Goal: Information Seeking & Learning: Learn about a topic

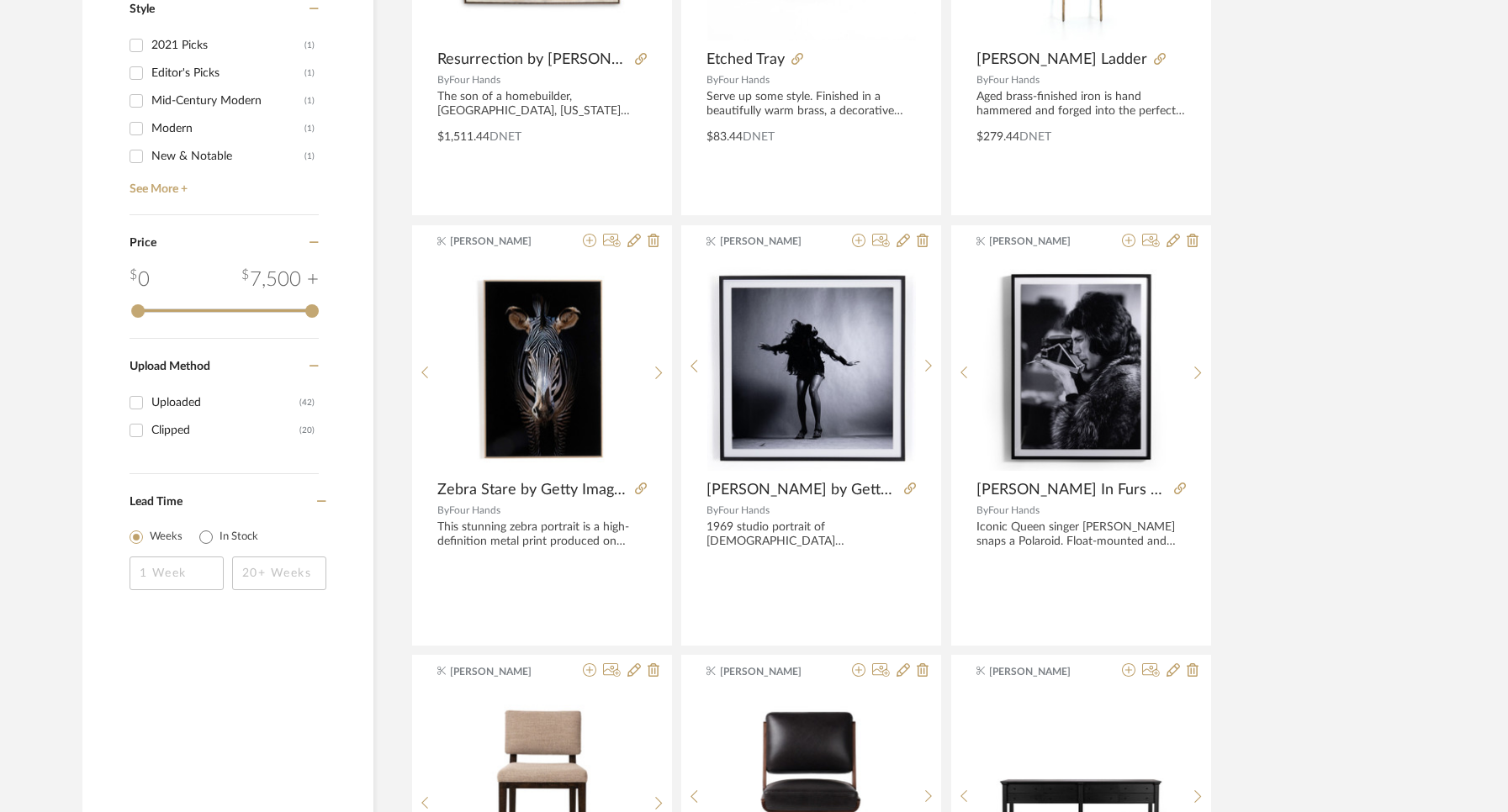
scroll to position [1424, 0]
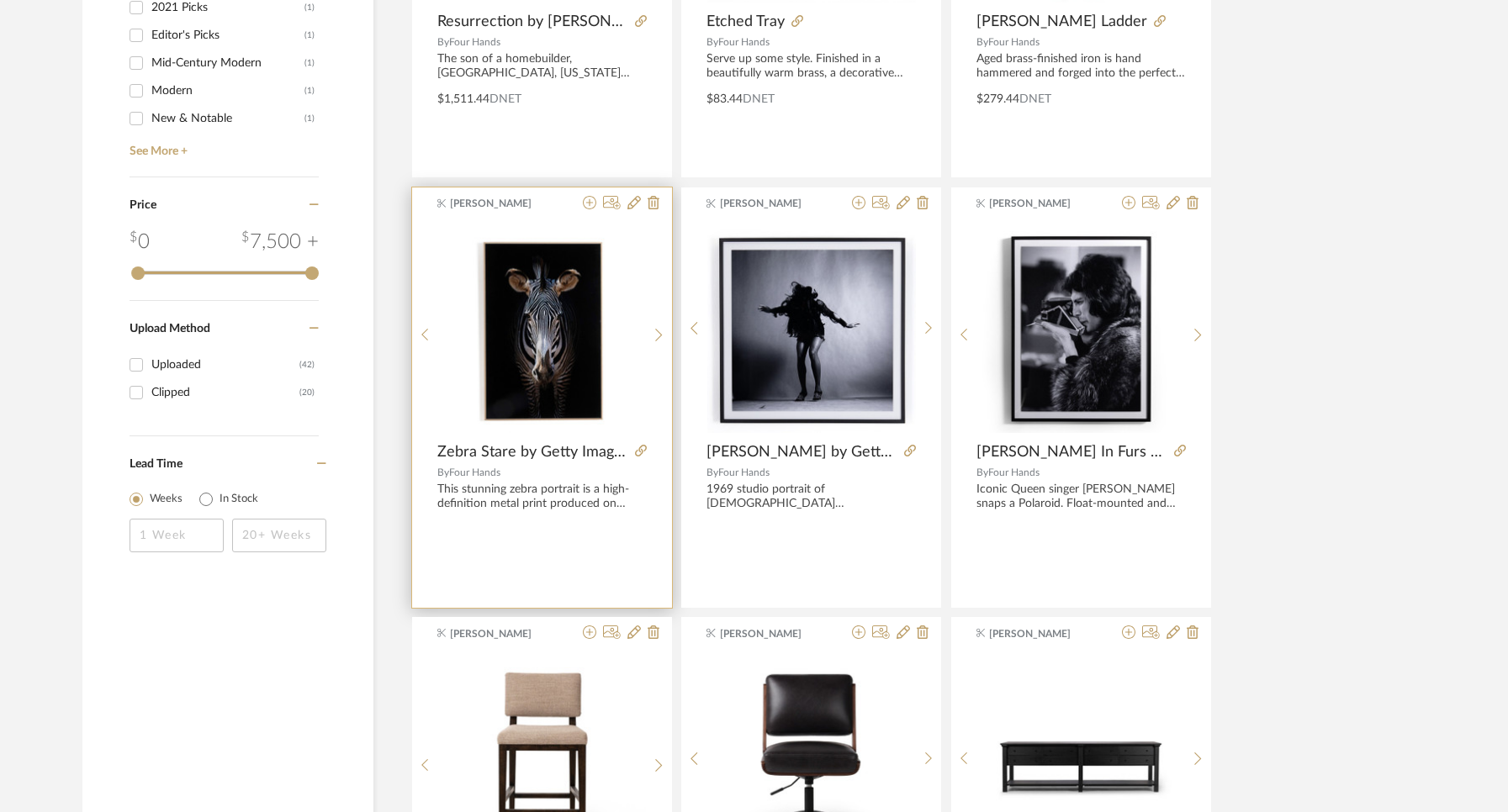
click at [561, 368] on img "0" at bounding box center [541, 328] width 208 height 208
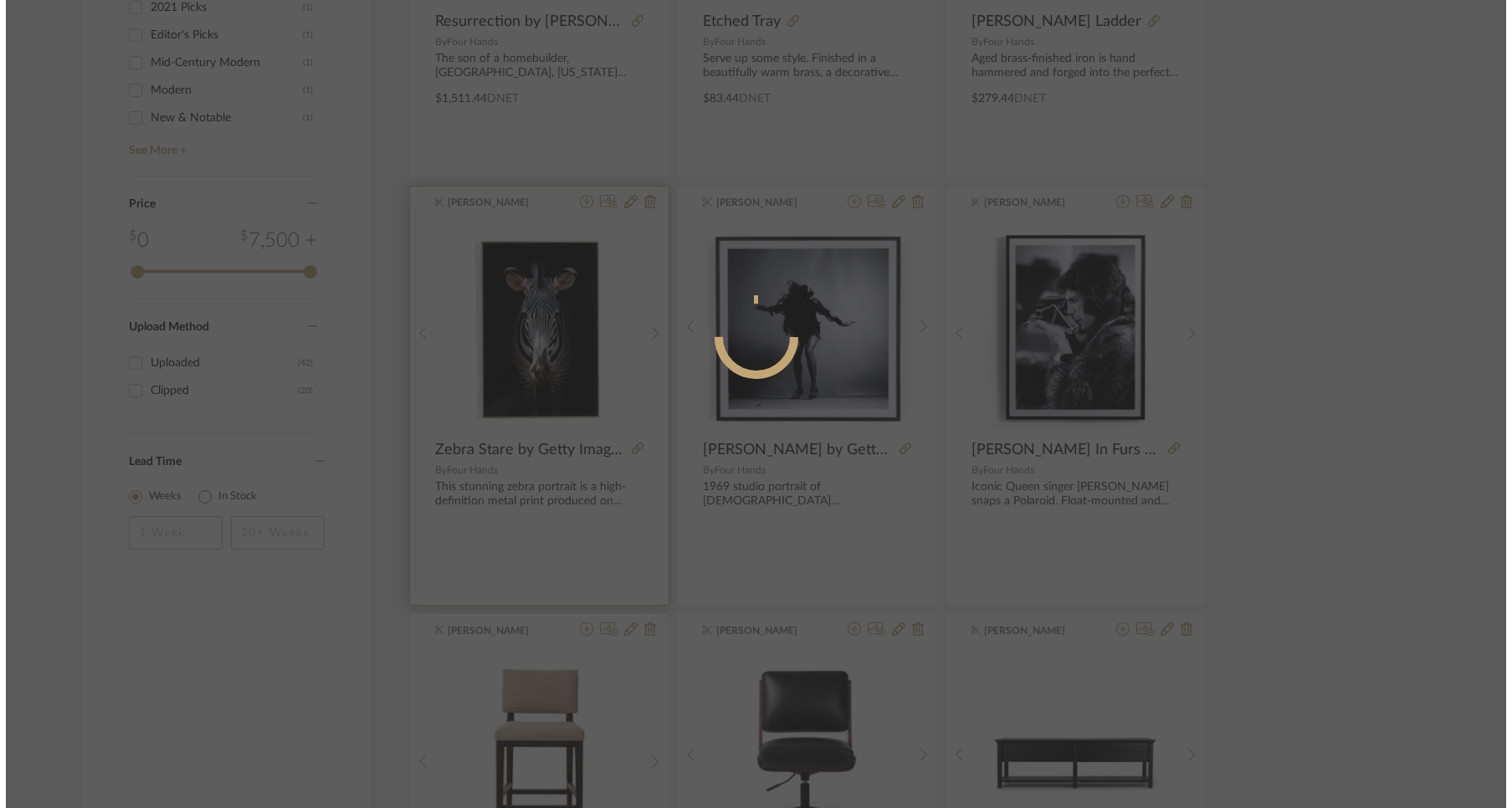
scroll to position [0, 0]
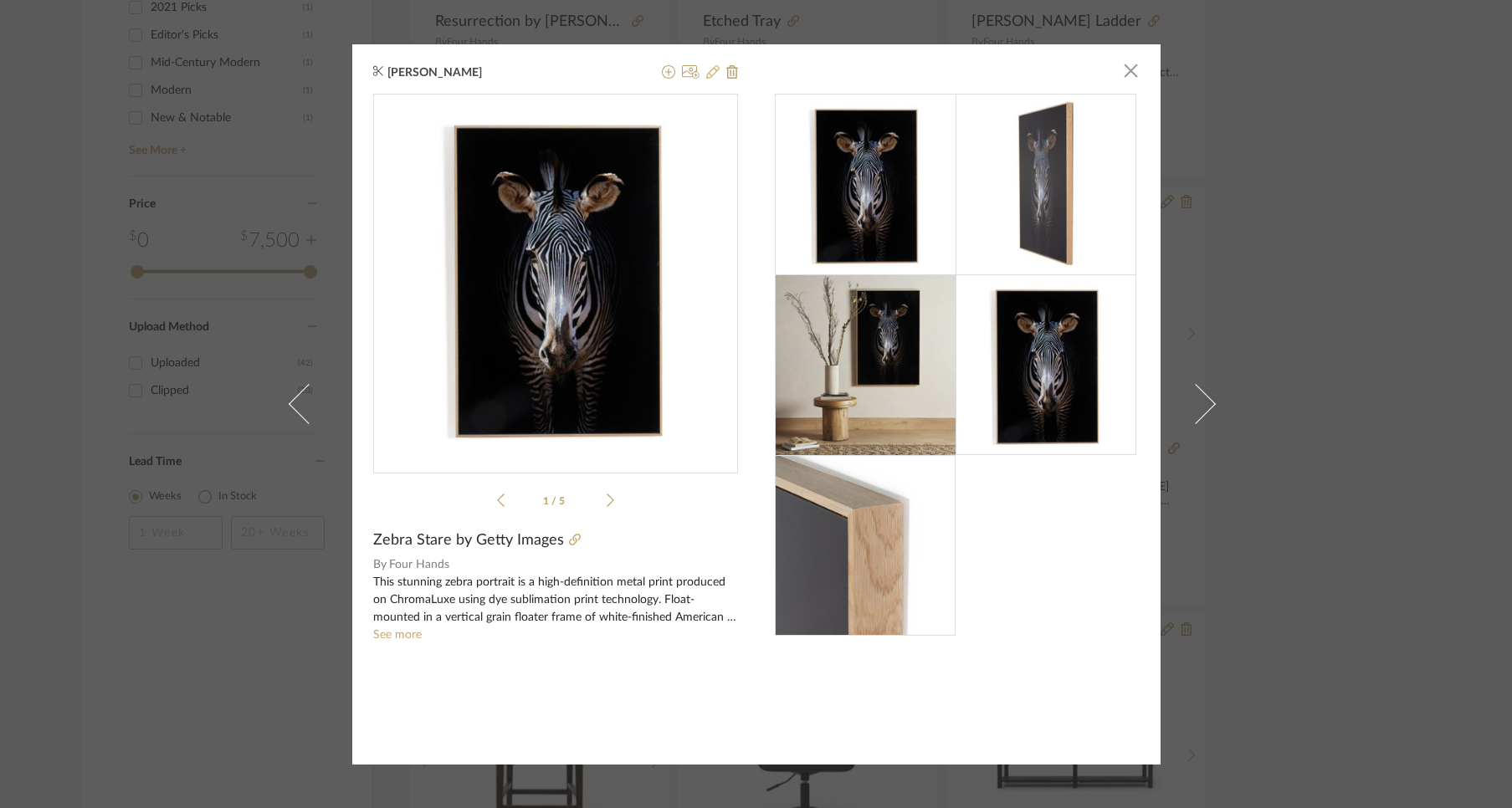
click at [706, 73] on icon at bounding box center [713, 72] width 14 height 14
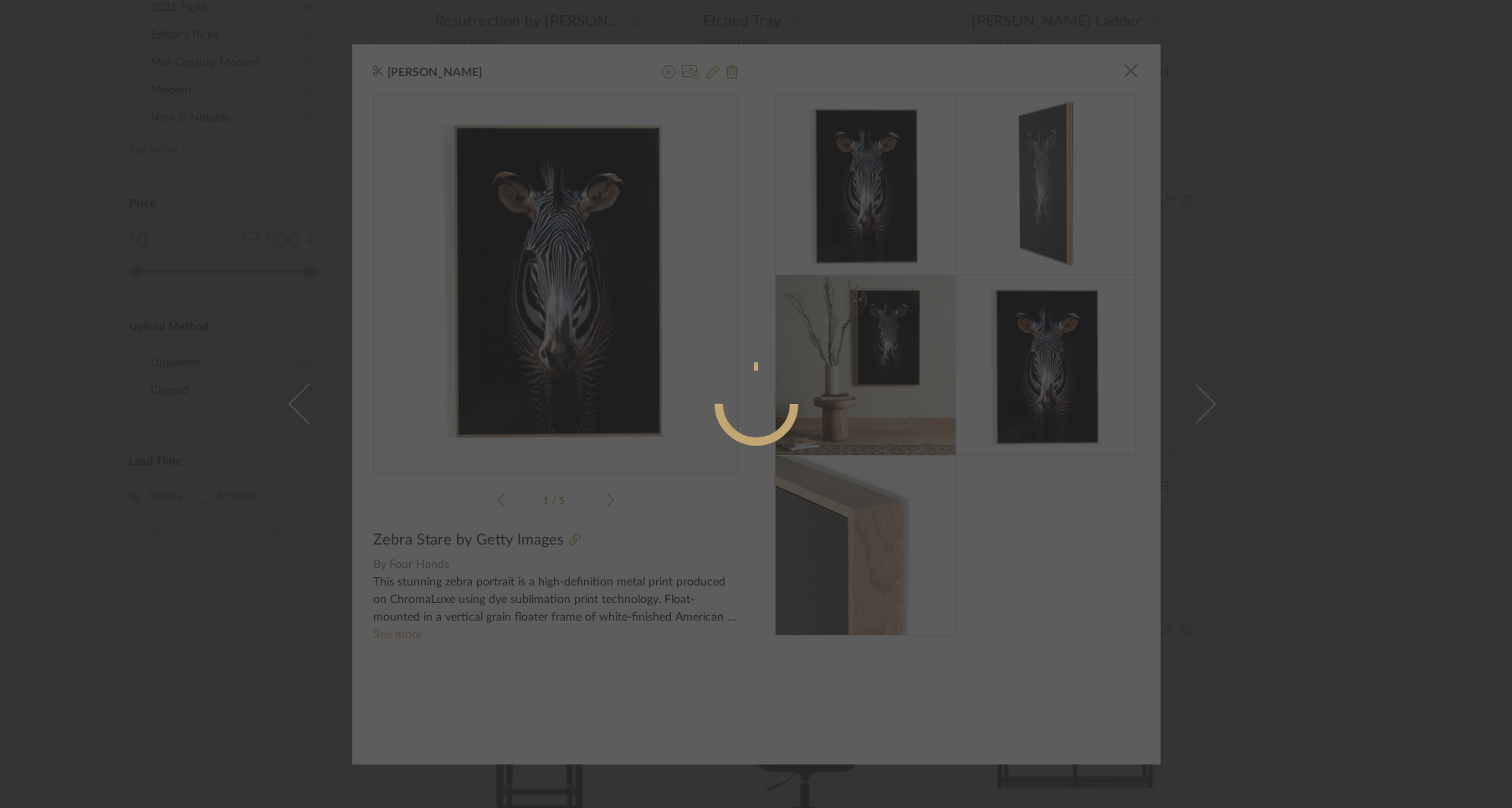
radio input "true"
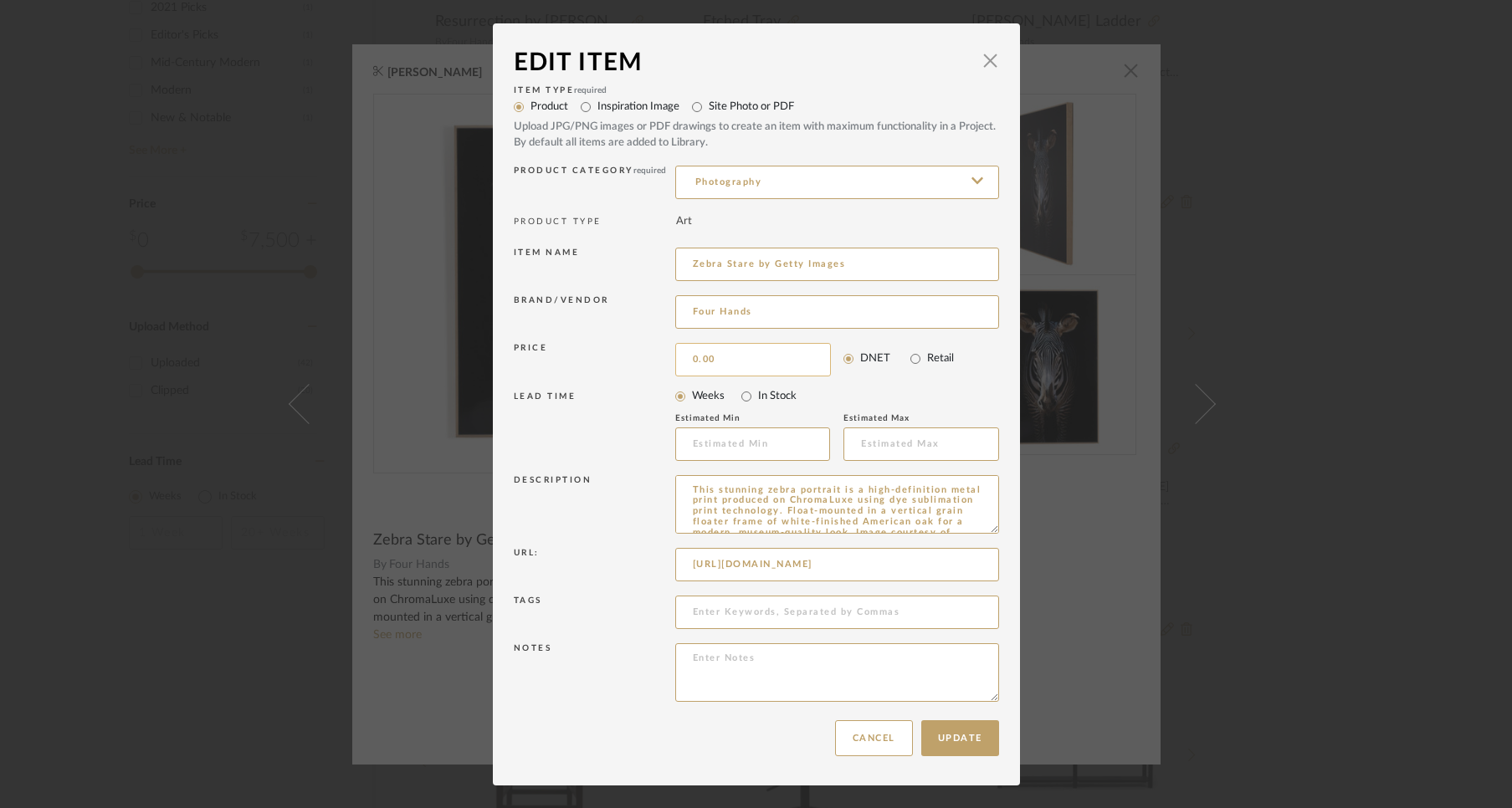
click at [776, 360] on input "0.00" at bounding box center [752, 359] width 156 height 34
type input "$1,175.44"
click at [960, 732] on button "Update" at bounding box center [960, 738] width 78 height 36
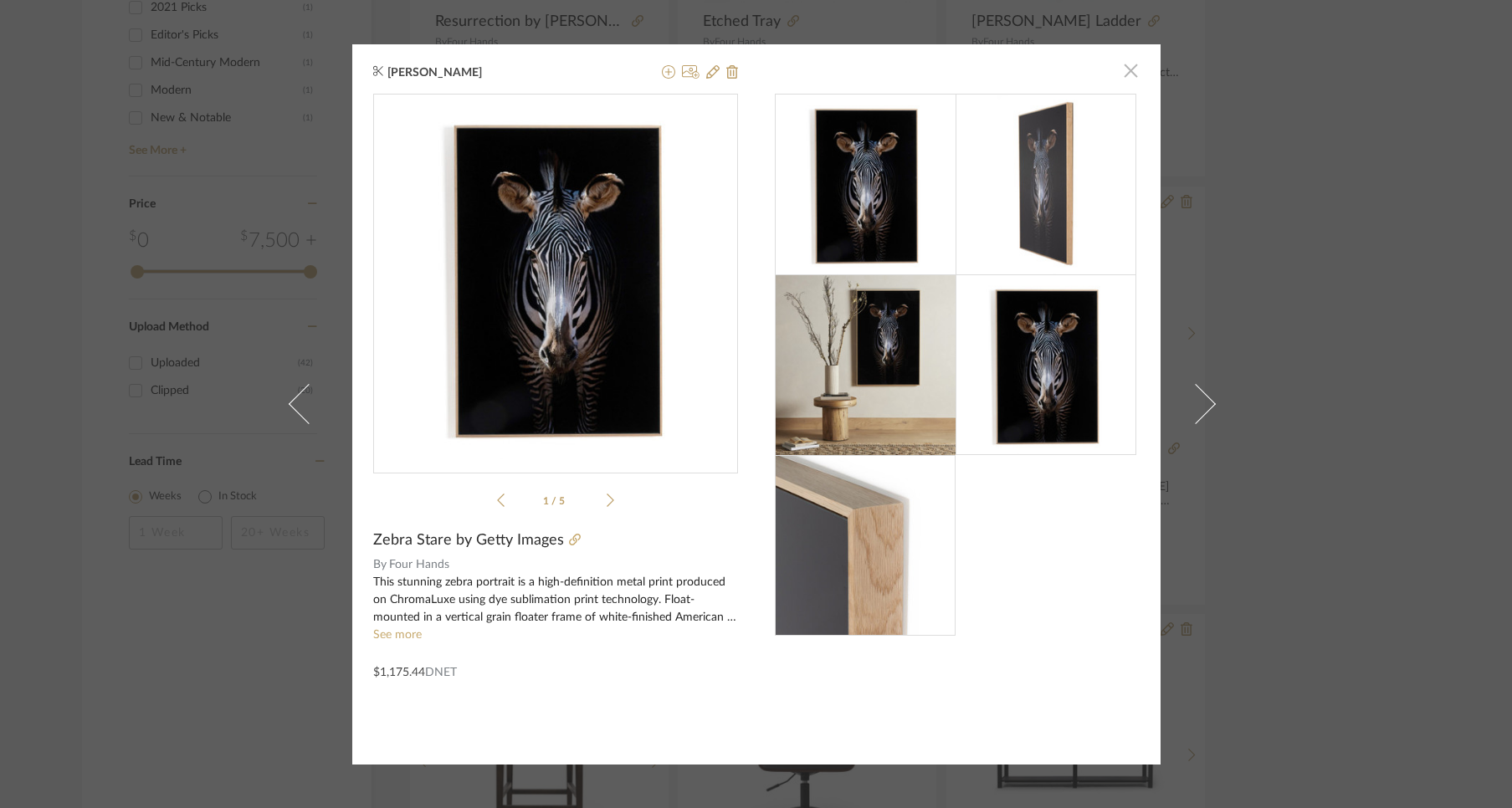
click at [1131, 73] on span "button" at bounding box center [1130, 70] width 34 height 34
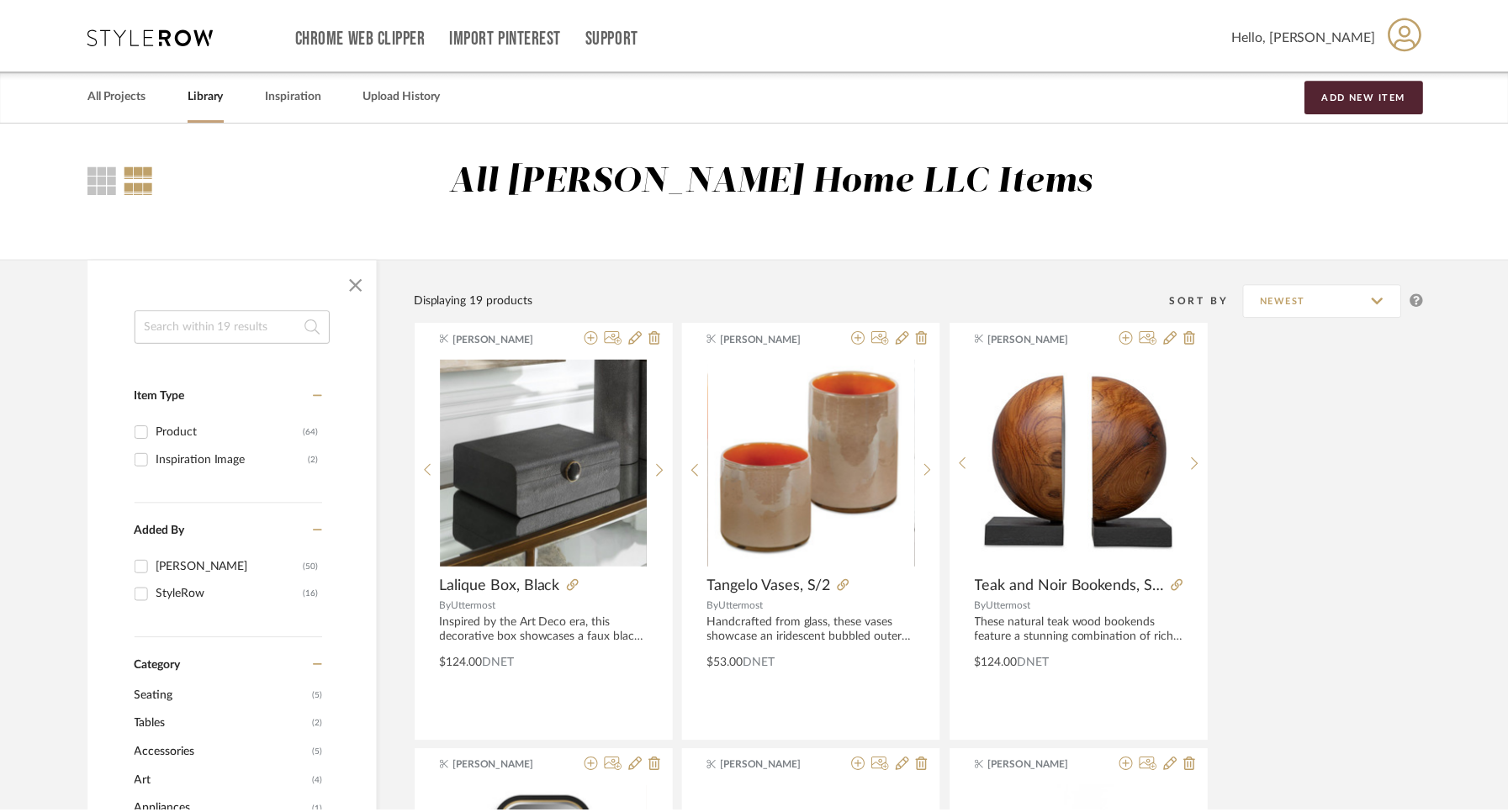
scroll to position [1424, 0]
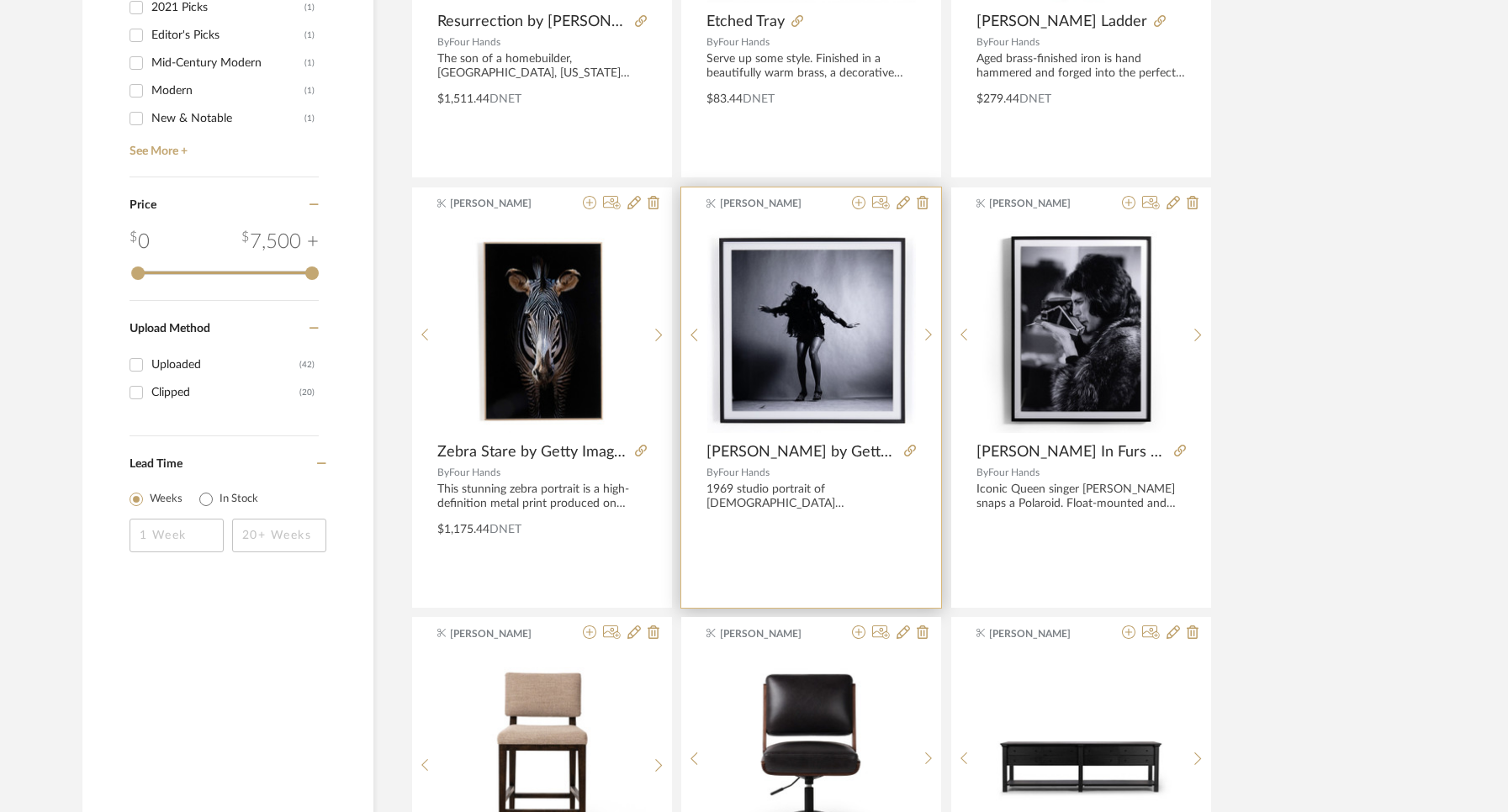
click at [826, 366] on img "0" at bounding box center [811, 328] width 208 height 208
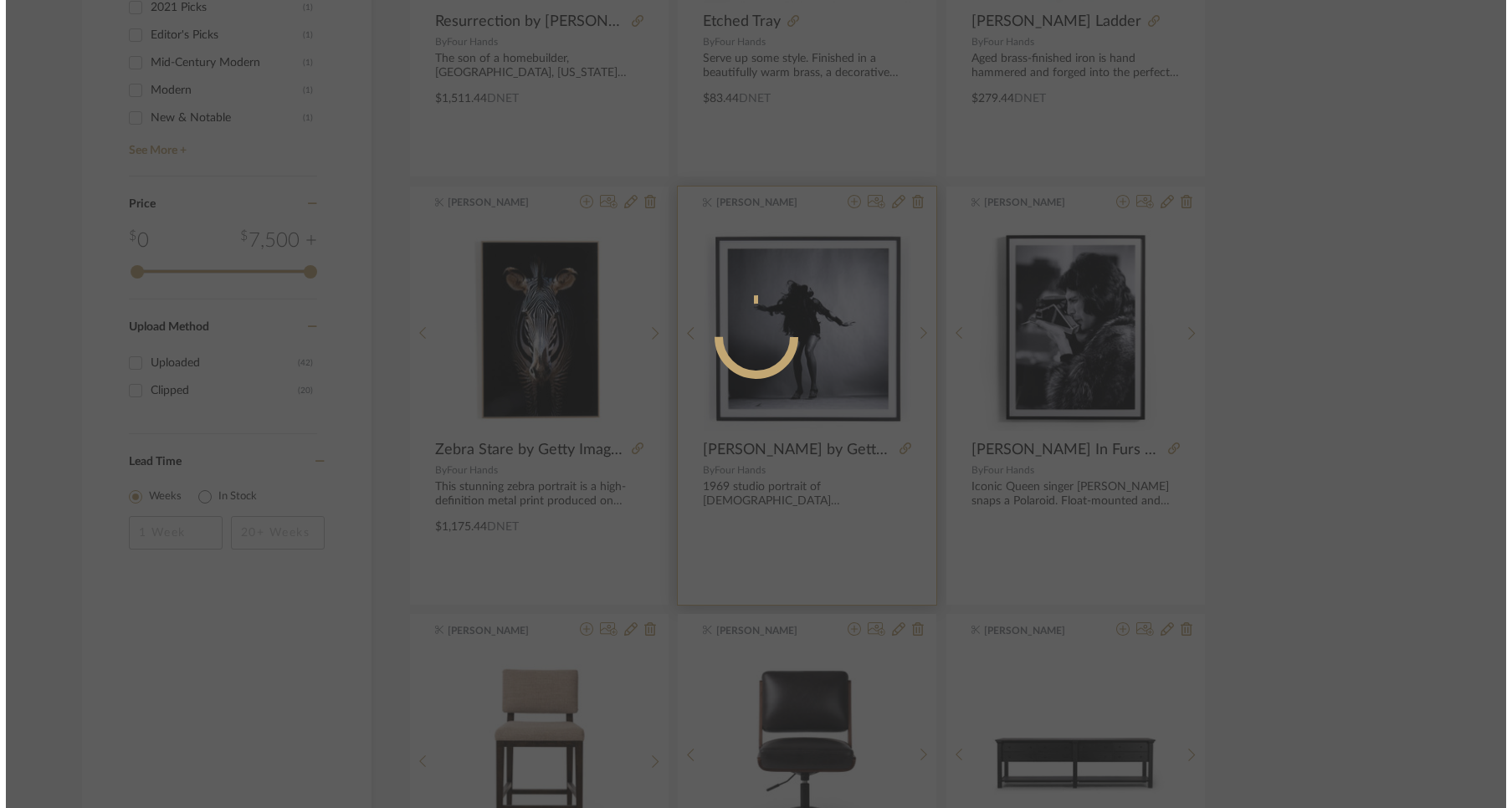
scroll to position [0, 0]
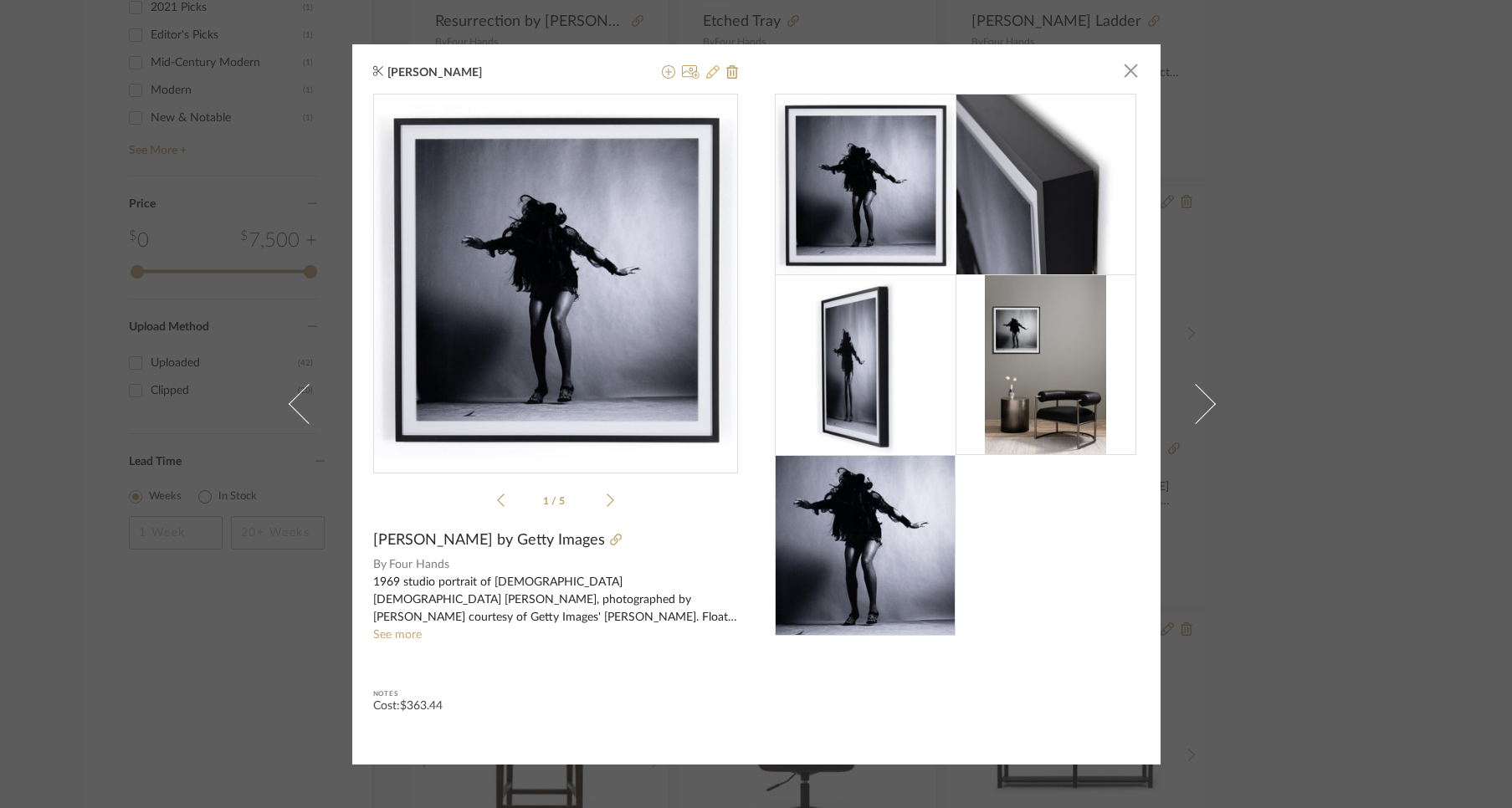
click at [707, 69] on icon at bounding box center [713, 72] width 14 height 14
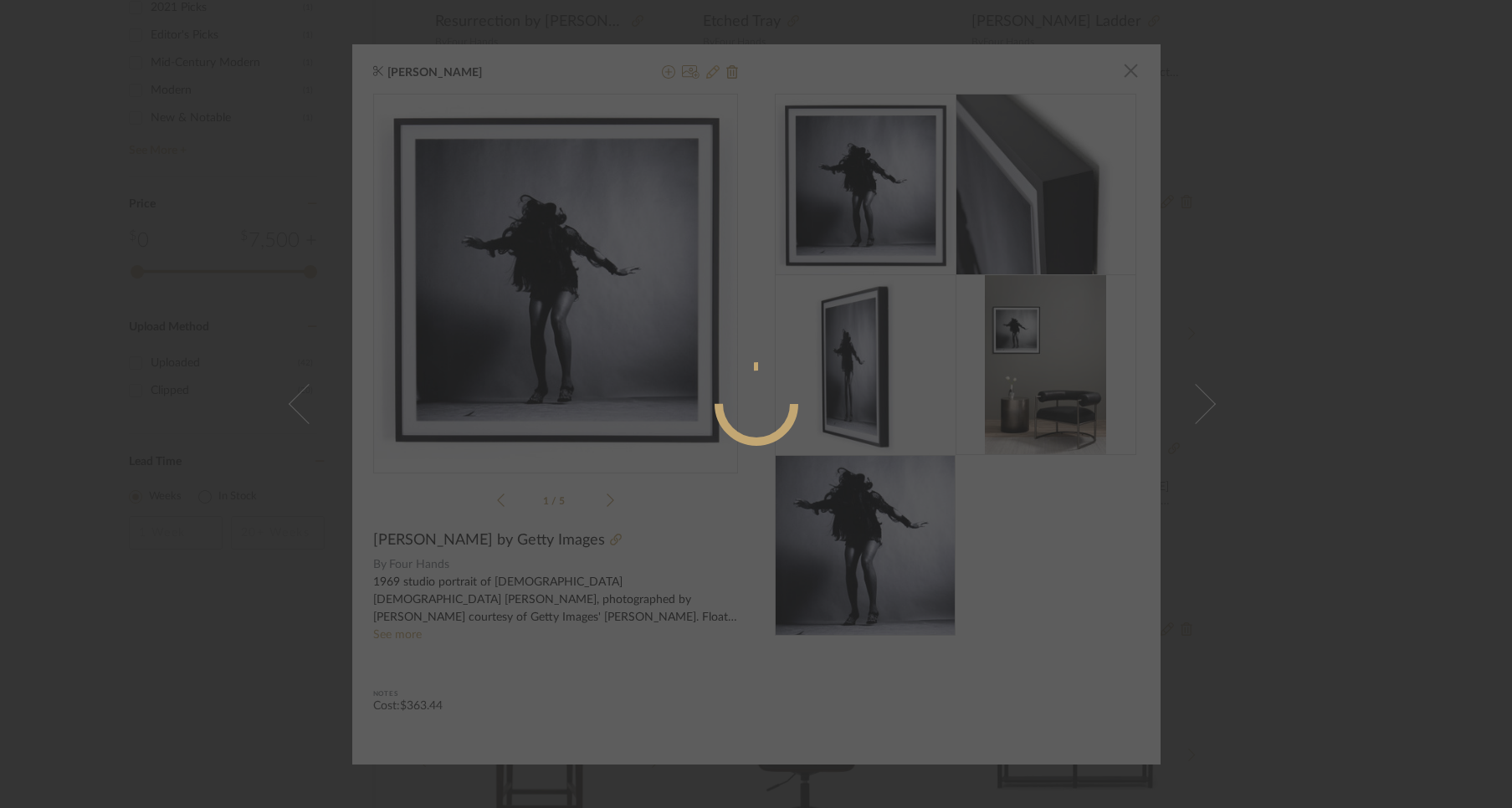
radio input "true"
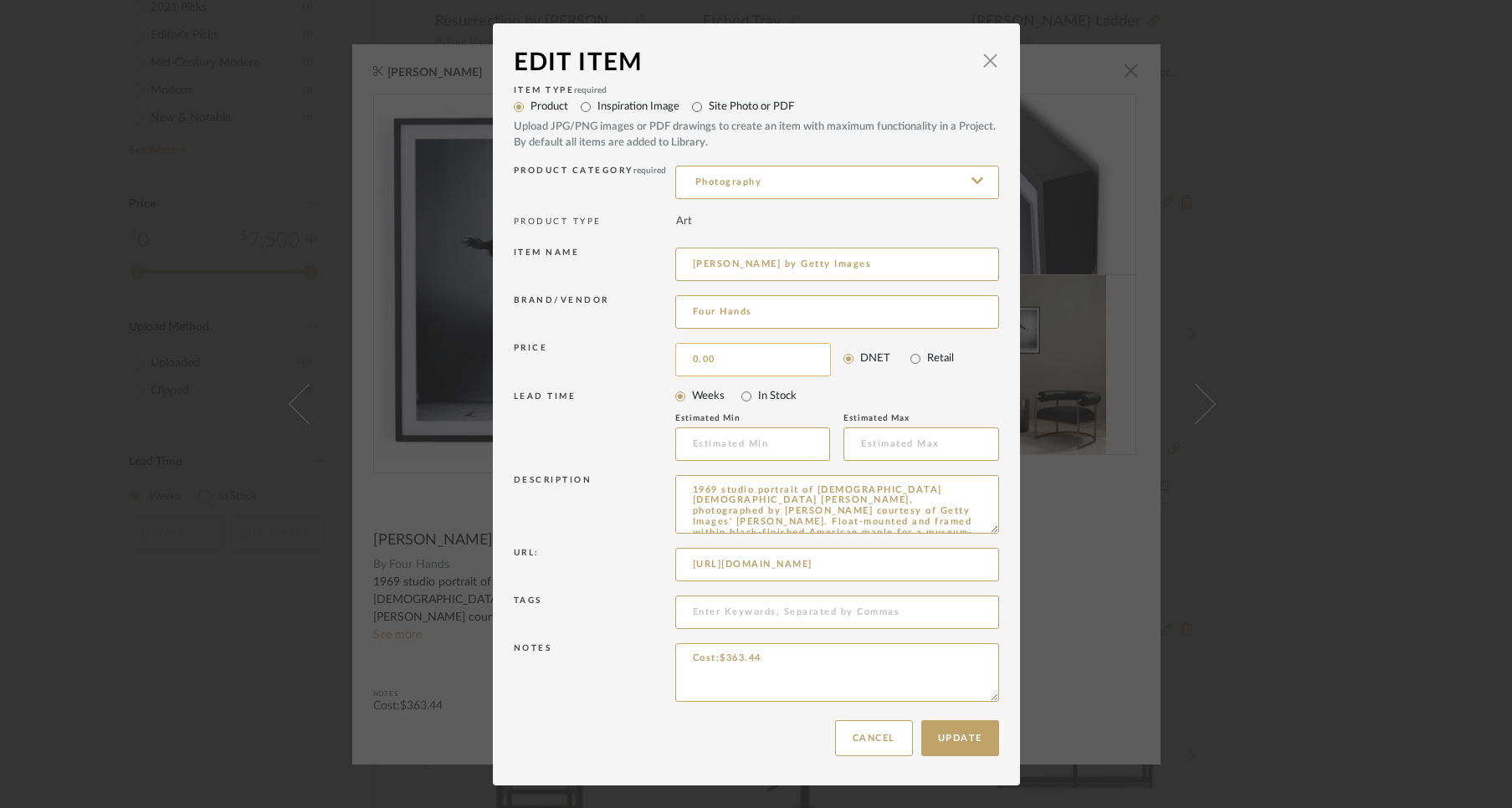
click at [723, 360] on input "0.00" at bounding box center [752, 359] width 156 height 34
type input "$475.44"
click at [971, 740] on button "Update" at bounding box center [960, 738] width 78 height 36
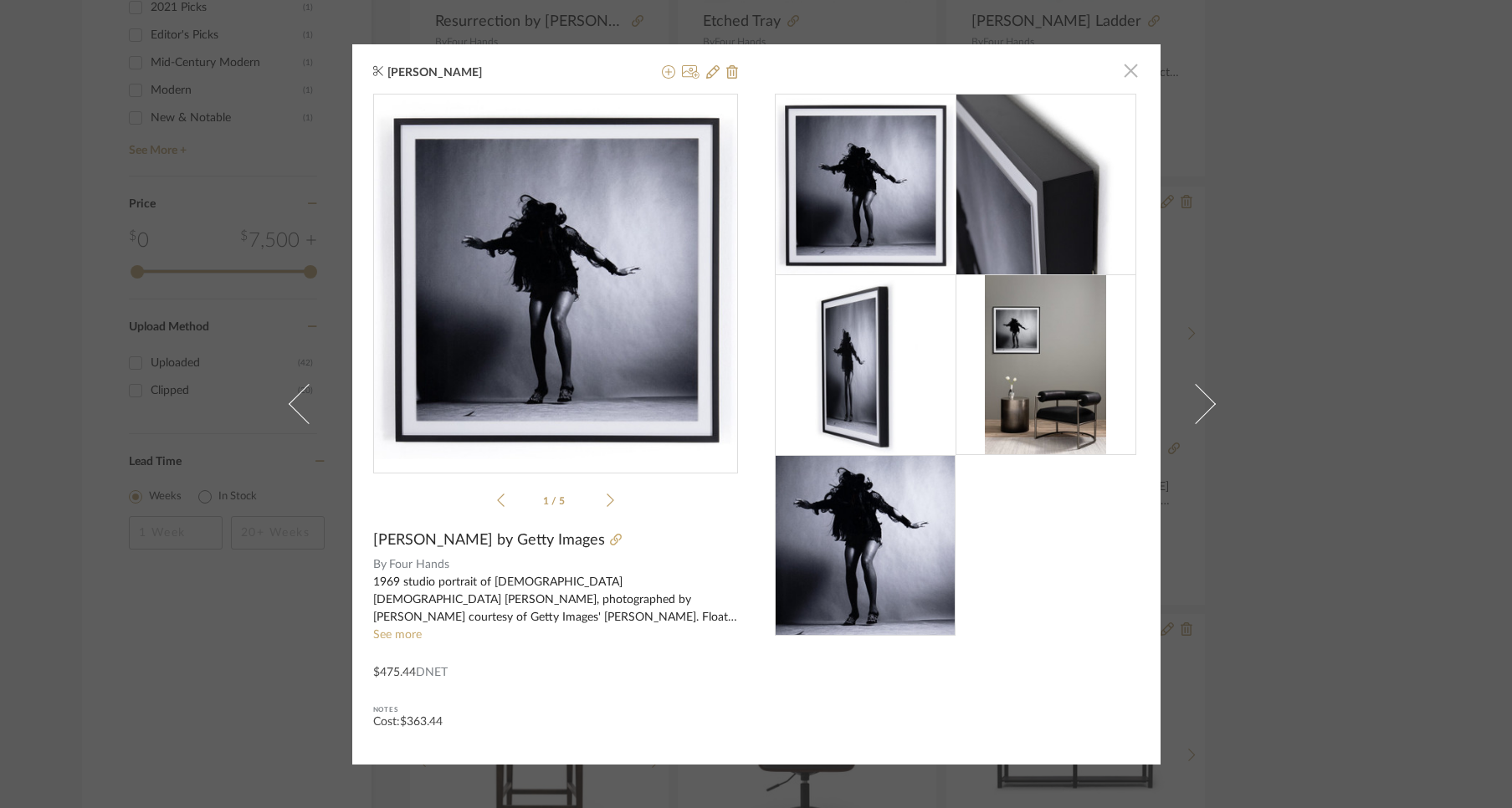
click at [1123, 71] on span "button" at bounding box center [1130, 70] width 34 height 34
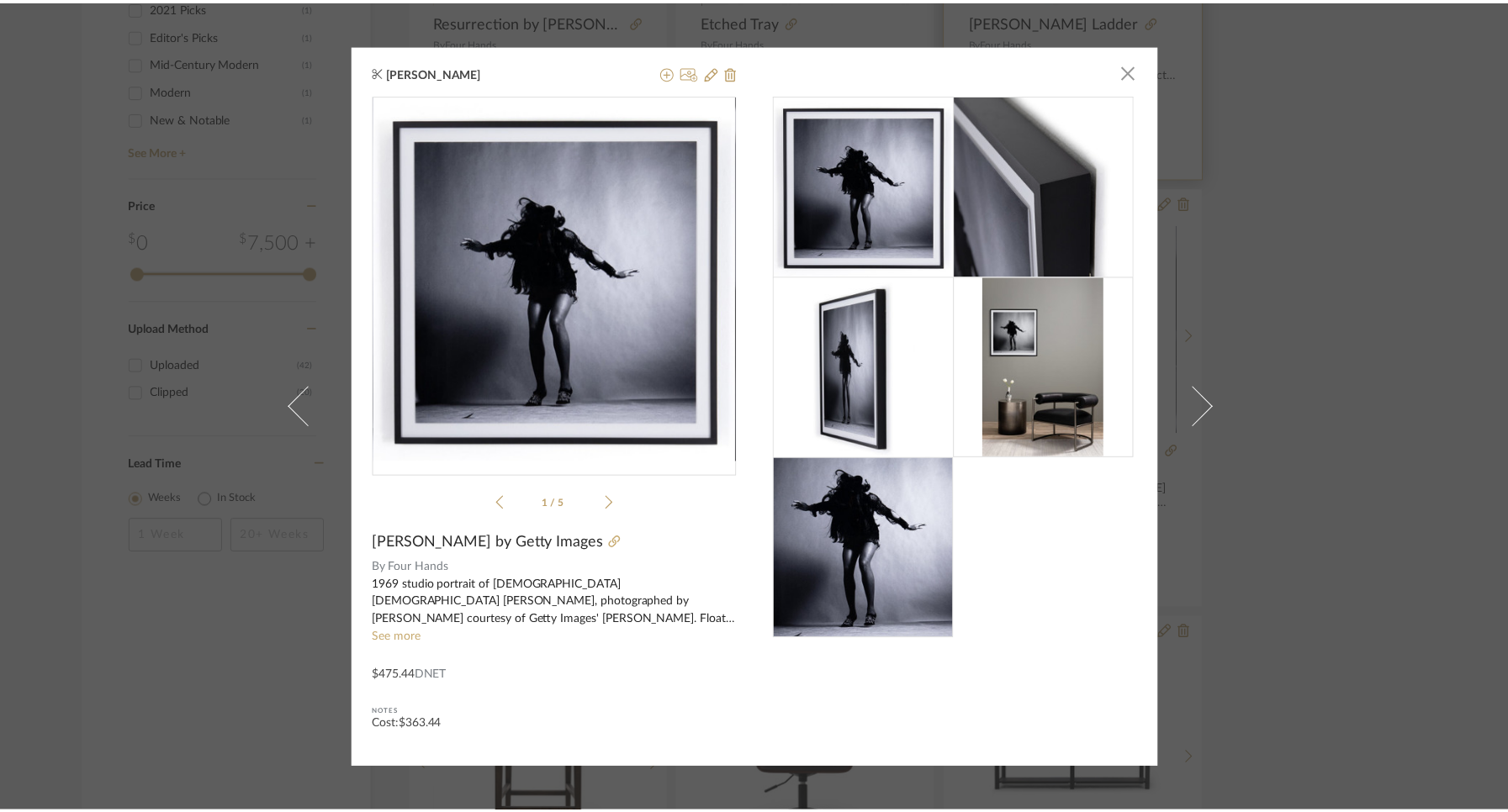
scroll to position [1424, 0]
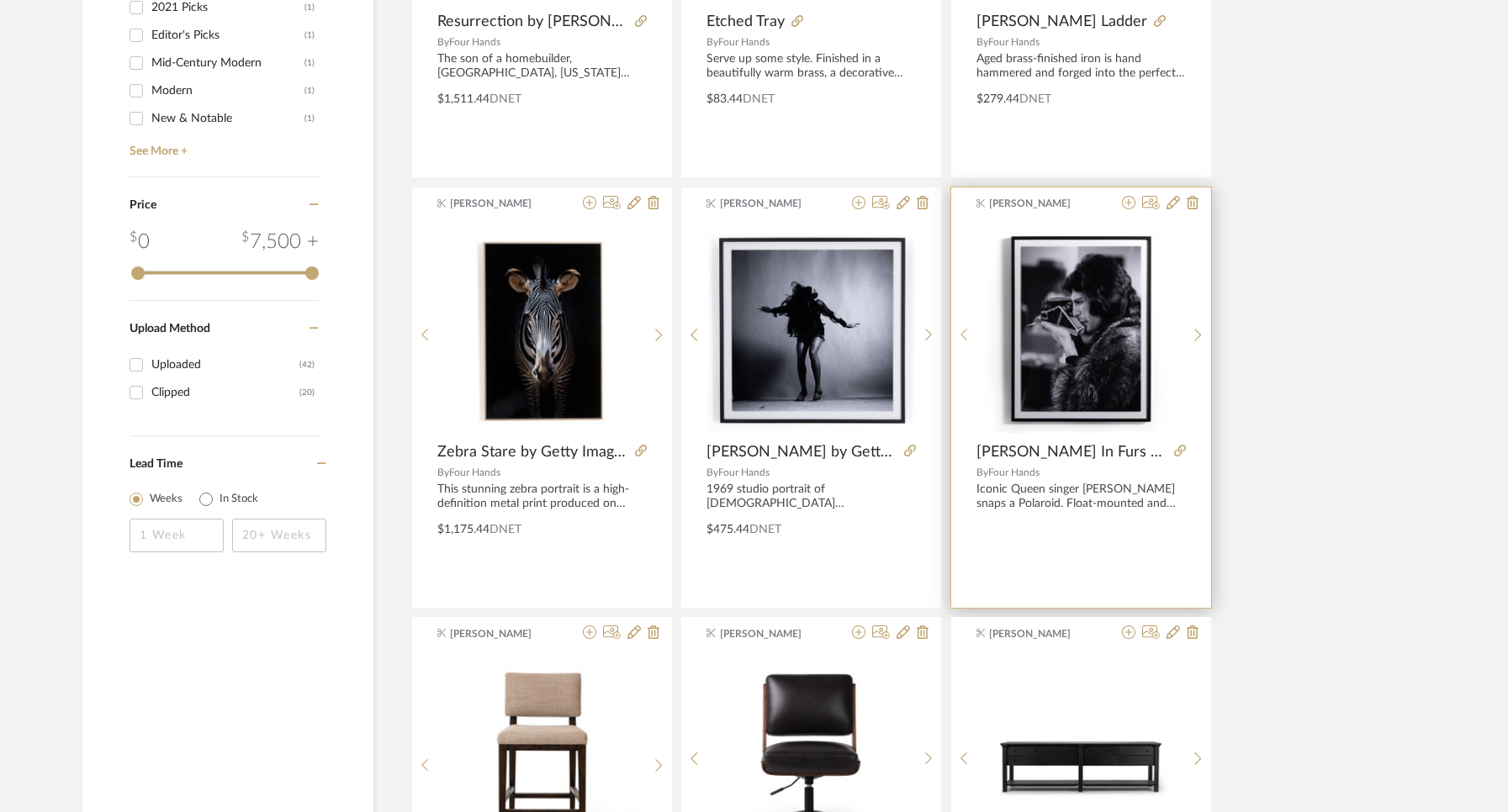
click at [1089, 361] on img "0" at bounding box center [1080, 328] width 208 height 208
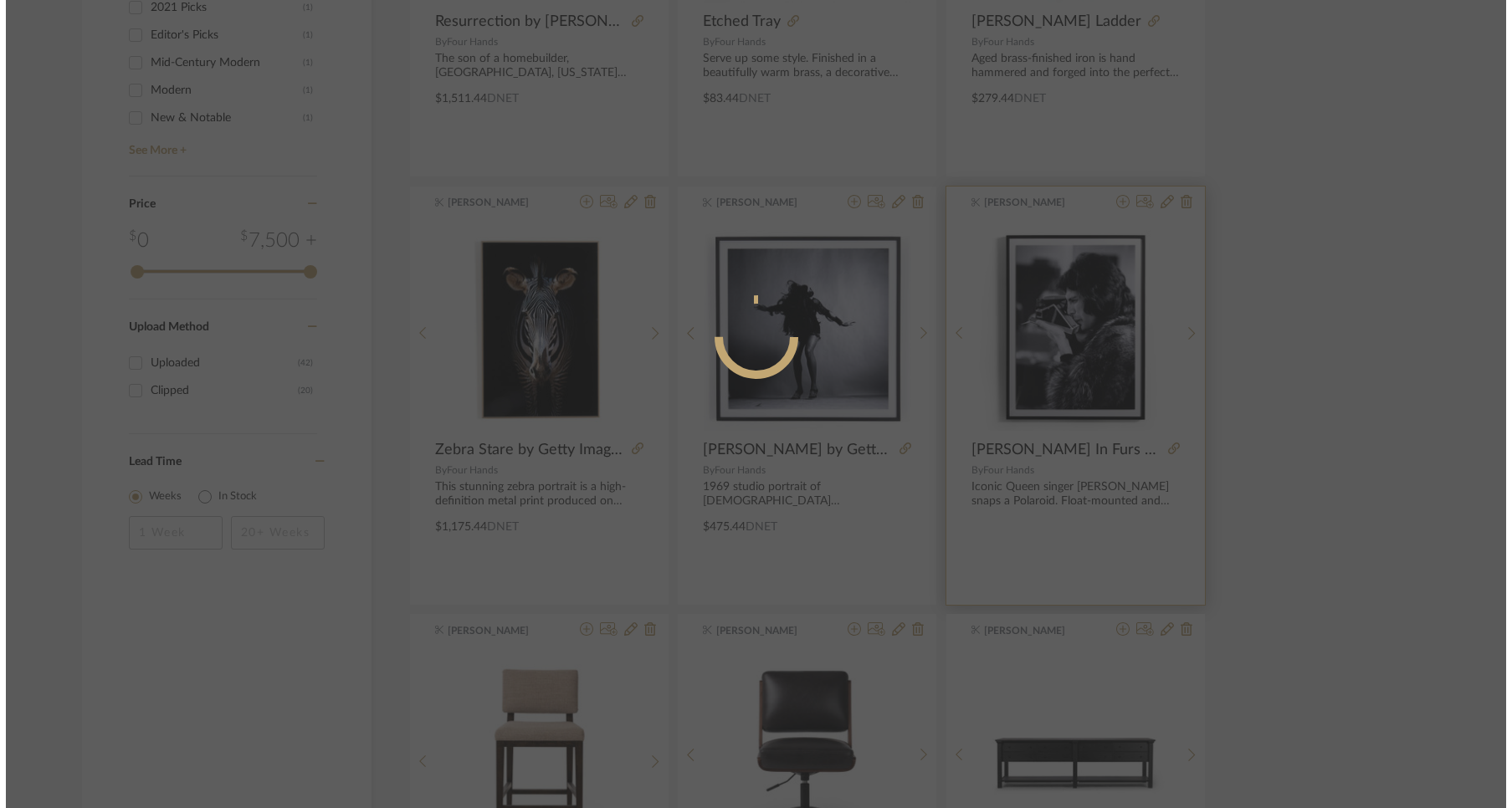
scroll to position [0, 0]
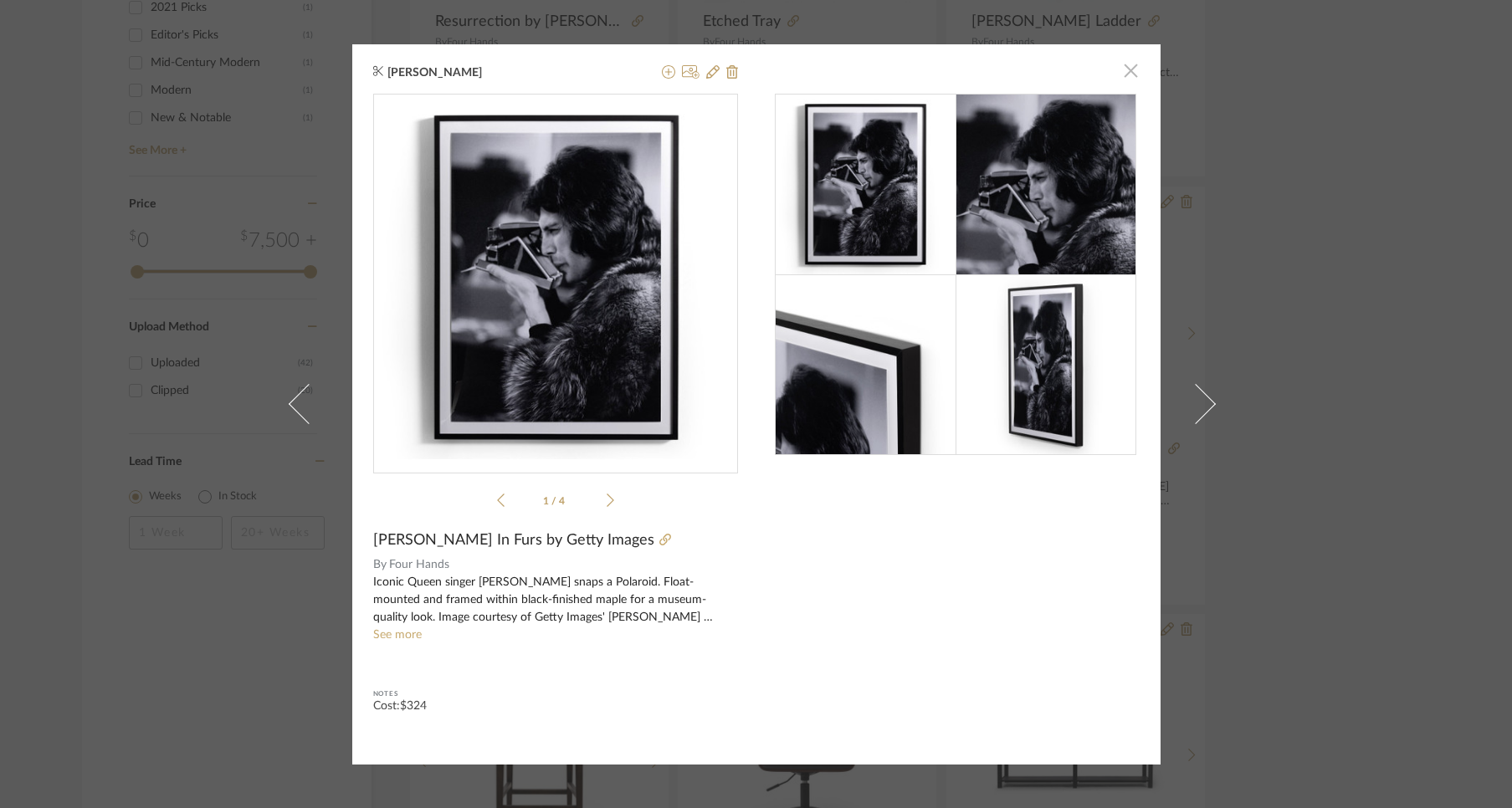
click at [1122, 72] on span "button" at bounding box center [1130, 70] width 34 height 34
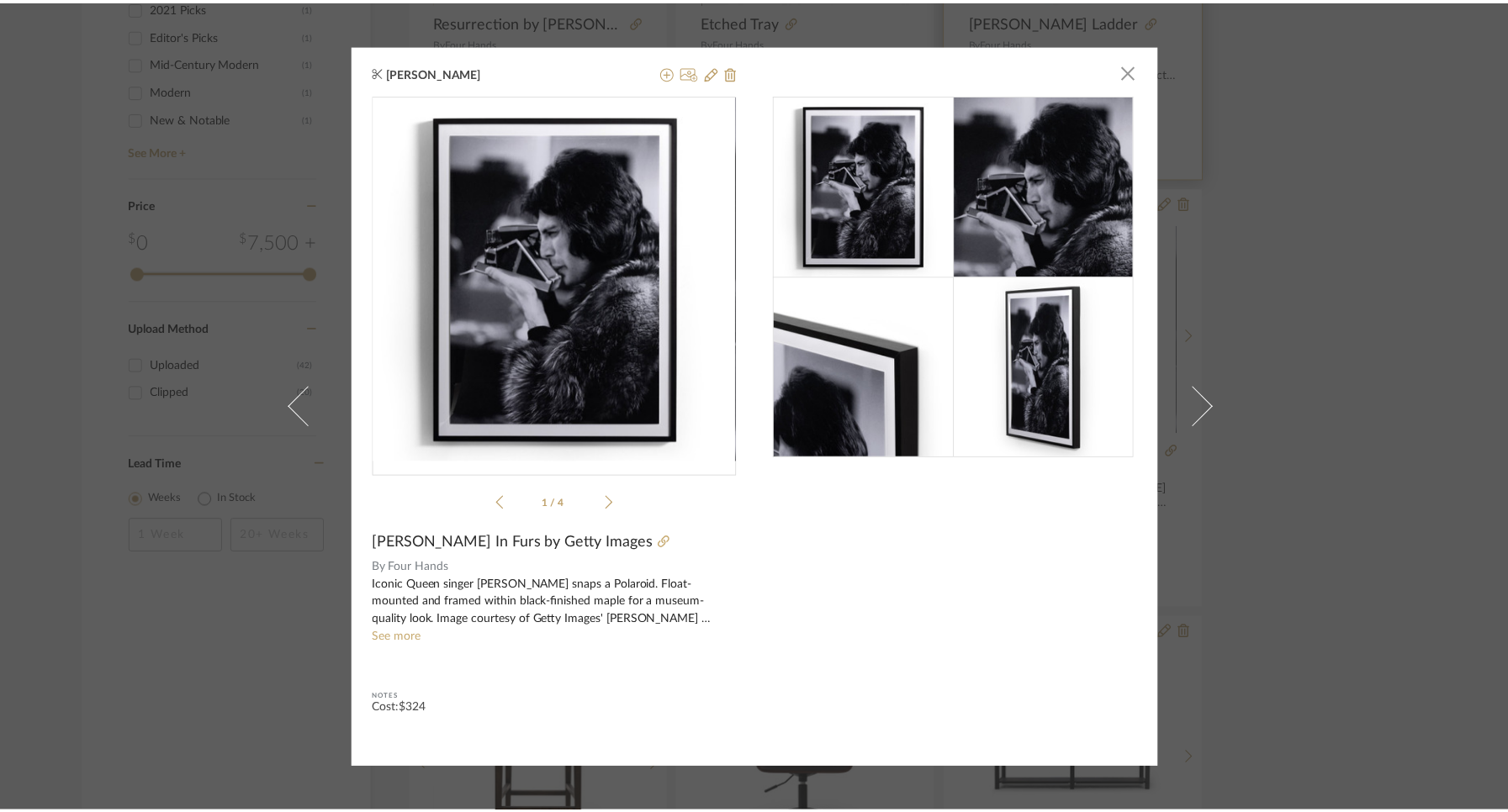
scroll to position [1424, 0]
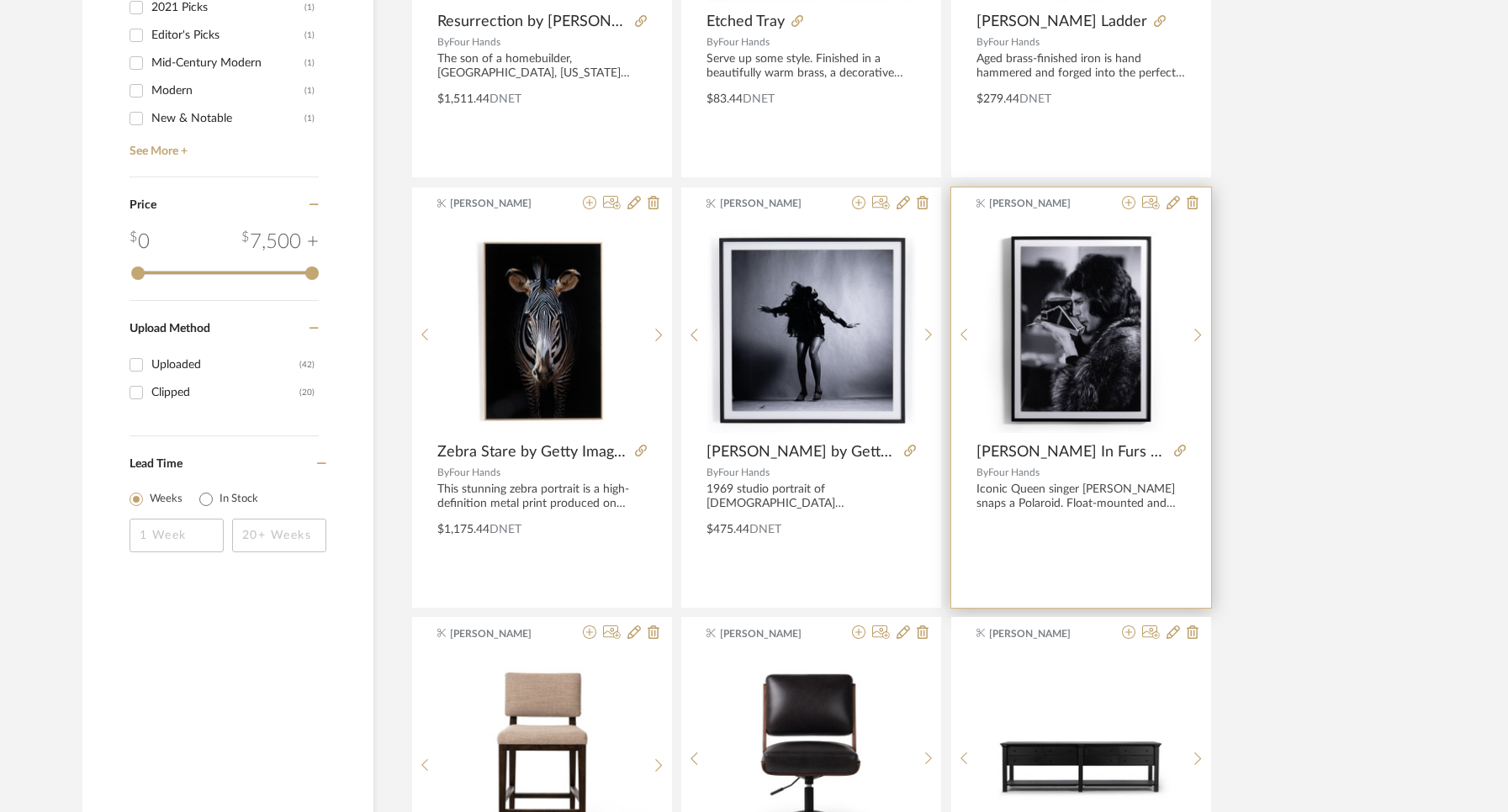
click at [1065, 467] on div "By Four Hands" at bounding box center [1081, 473] width 209 height 12
drag, startPoint x: 1049, startPoint y: 499, endPoint x: 1070, endPoint y: 430, distance: 72.1
click at [1048, 498] on div "Iconic Queen singer Freddie Mercury snaps a Polaroid. Float-mounted and framed …" at bounding box center [1081, 497] width 209 height 29
click at [1091, 320] on img "0" at bounding box center [1080, 328] width 208 height 208
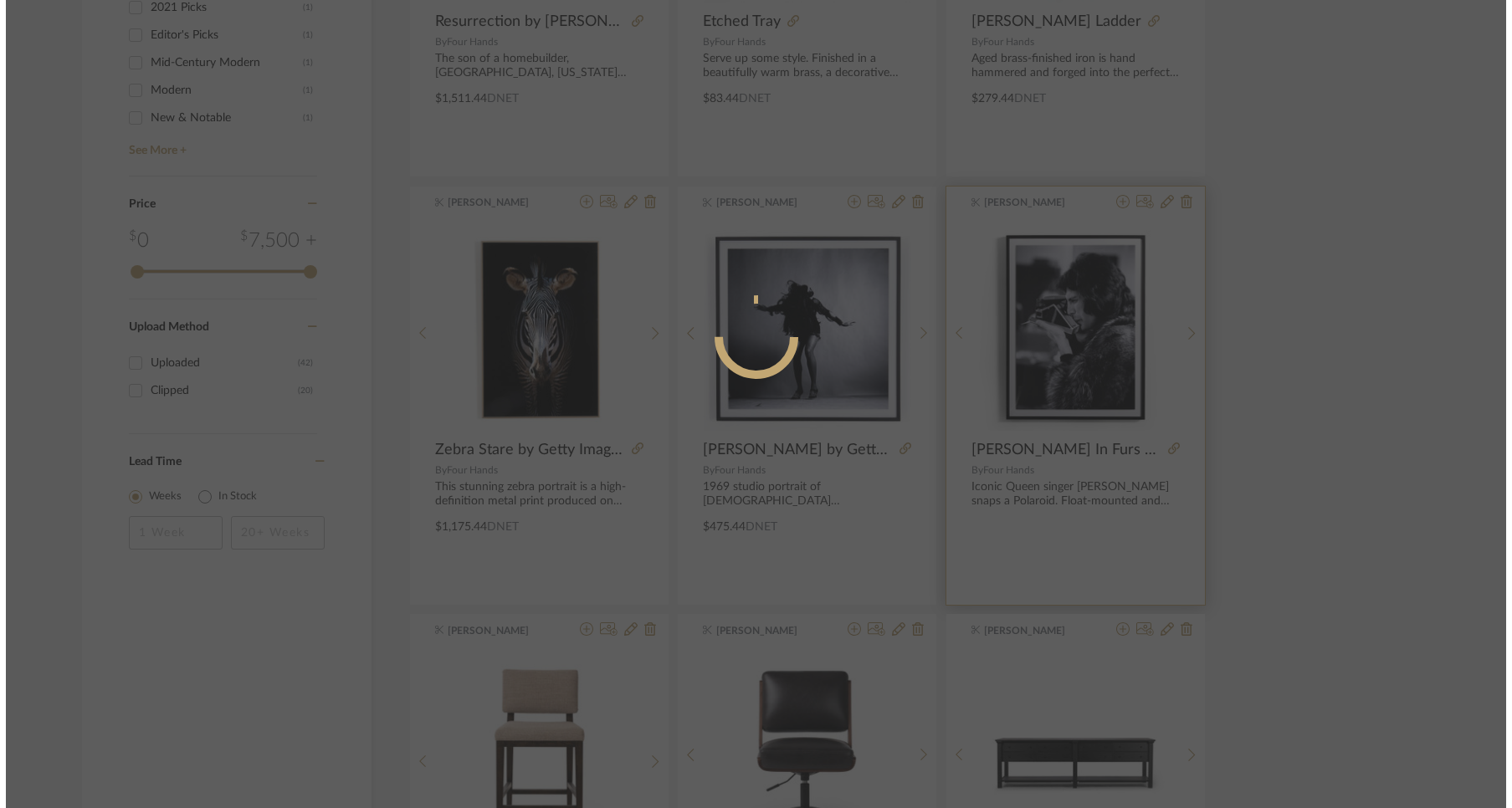
scroll to position [0, 0]
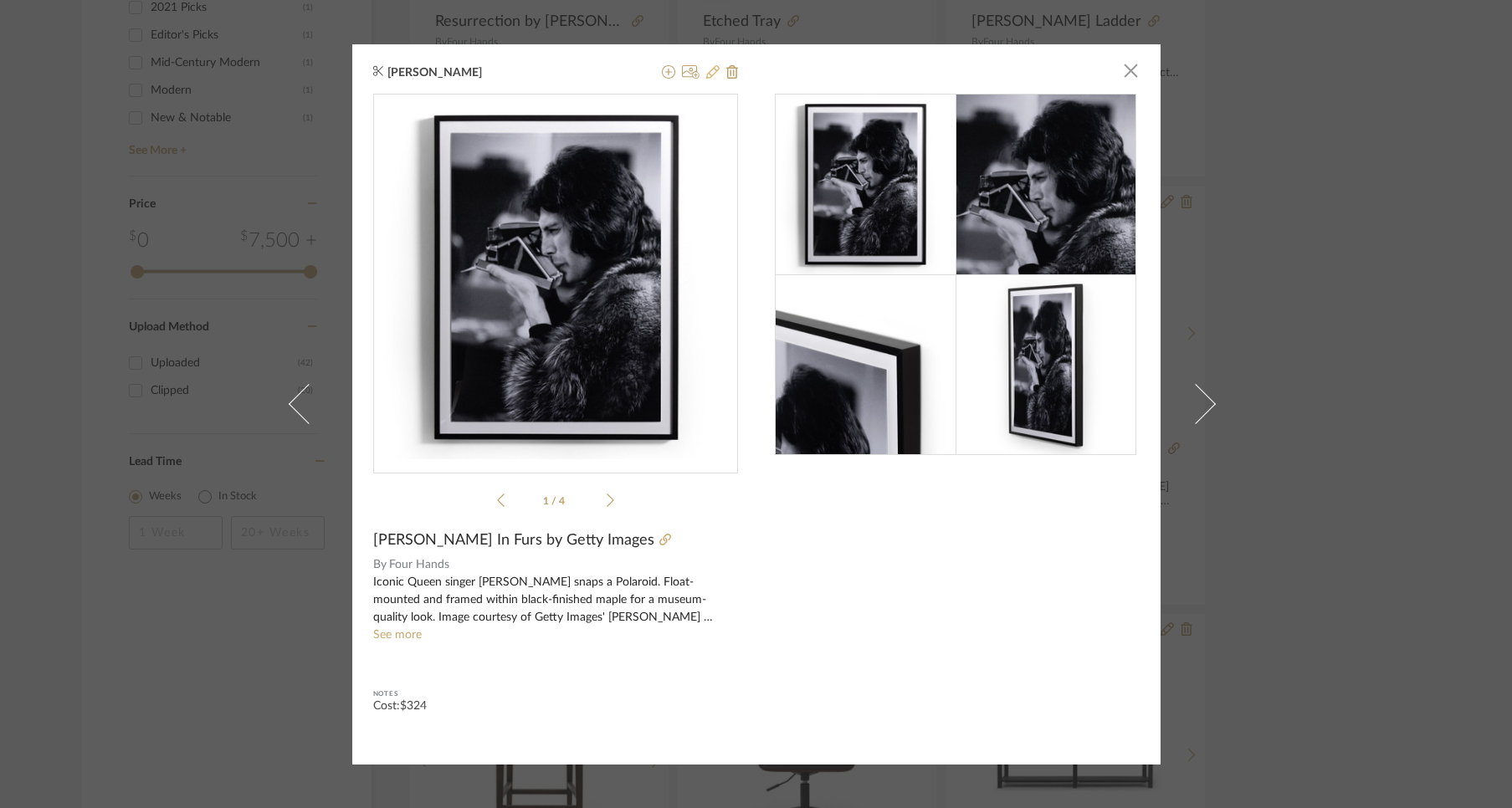
click at [706, 74] on icon at bounding box center [713, 72] width 14 height 14
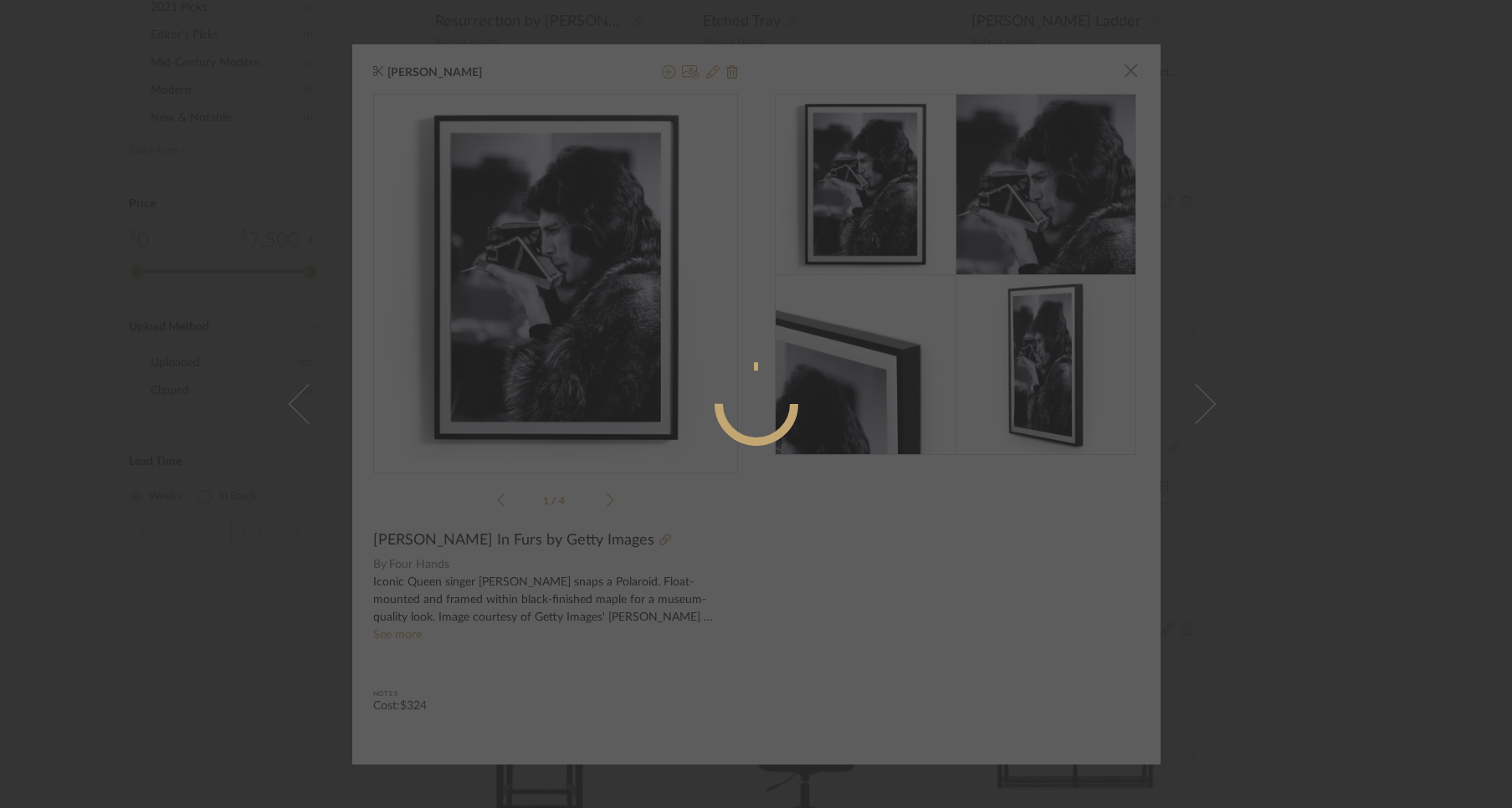
radio input "true"
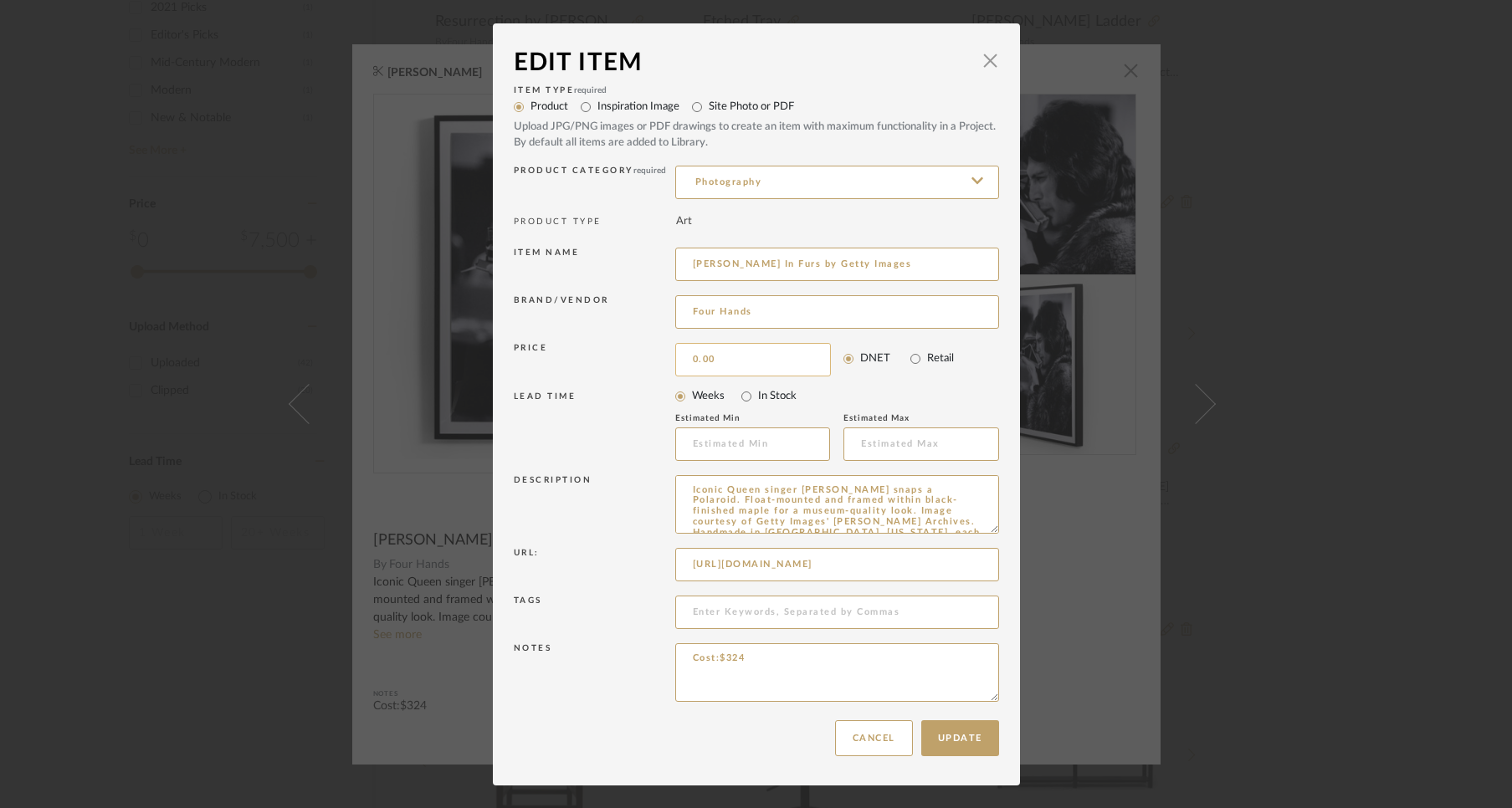
click at [712, 358] on input "0.00" at bounding box center [752, 359] width 156 height 34
type input "$324.24"
click at [960, 735] on button "Update" at bounding box center [960, 738] width 78 height 36
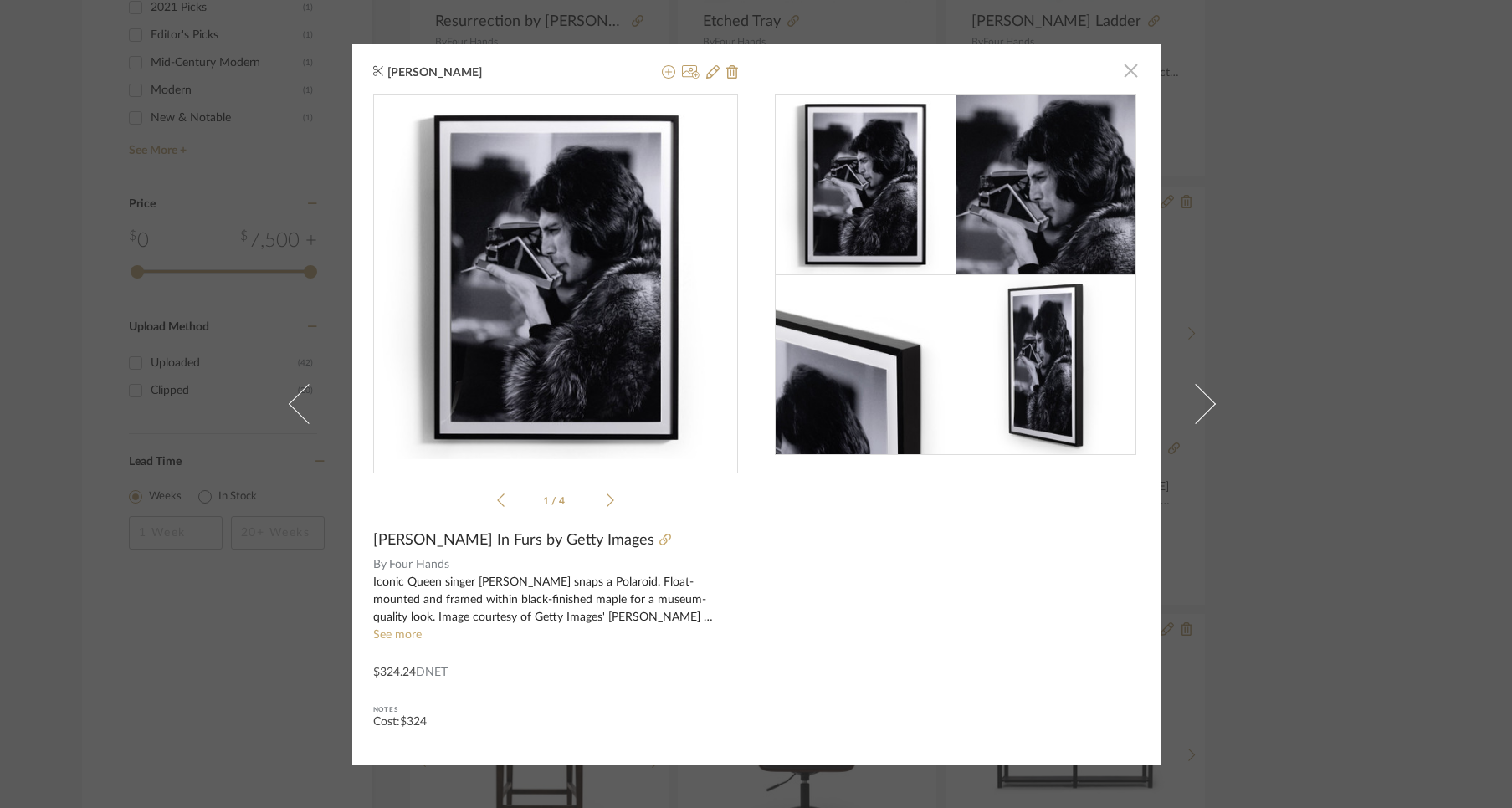
drag, startPoint x: 1124, startPoint y: 70, endPoint x: 1092, endPoint y: 127, distance: 65.4
click at [1125, 70] on span "button" at bounding box center [1130, 70] width 34 height 34
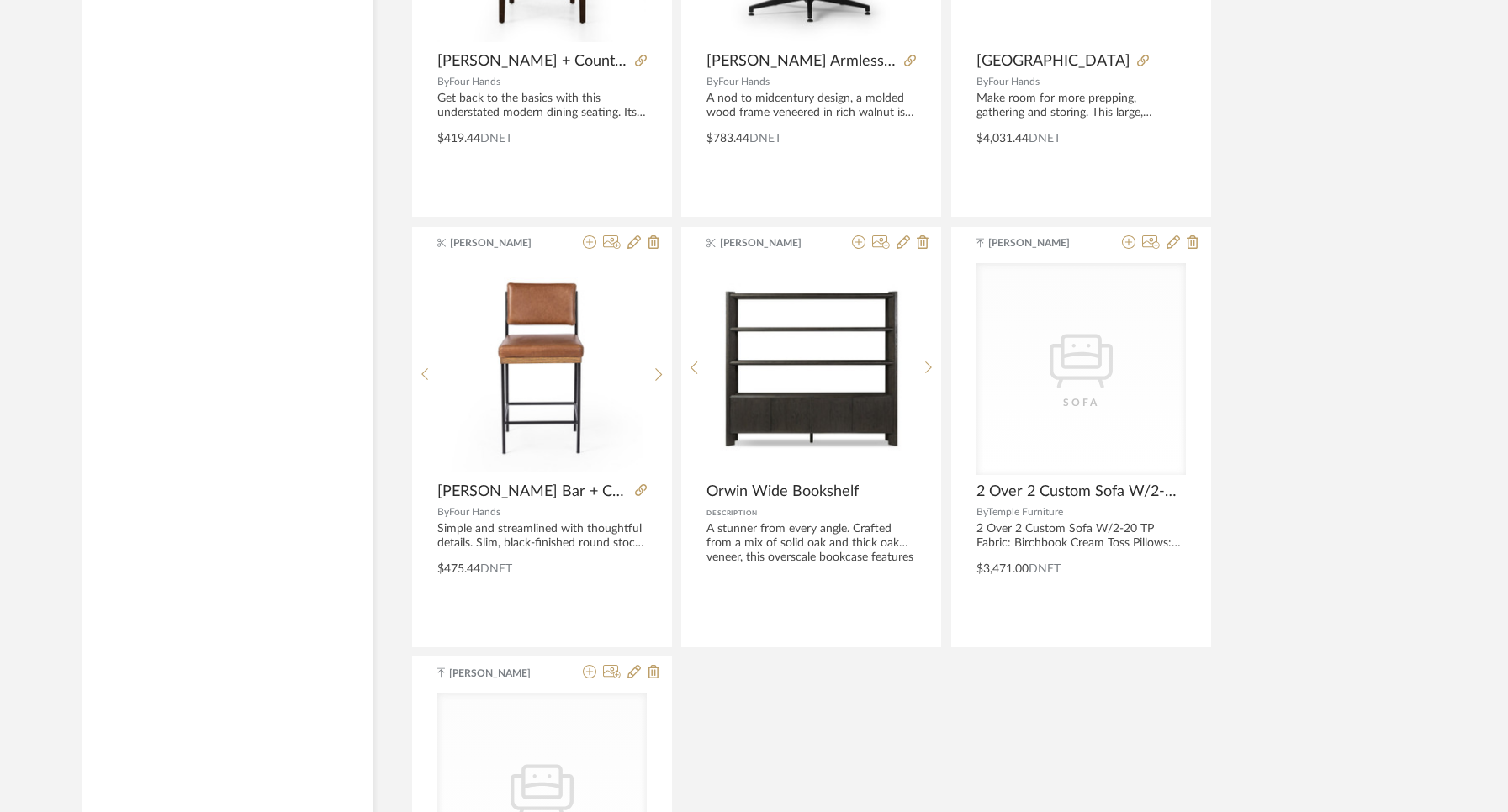
scroll to position [2164, 0]
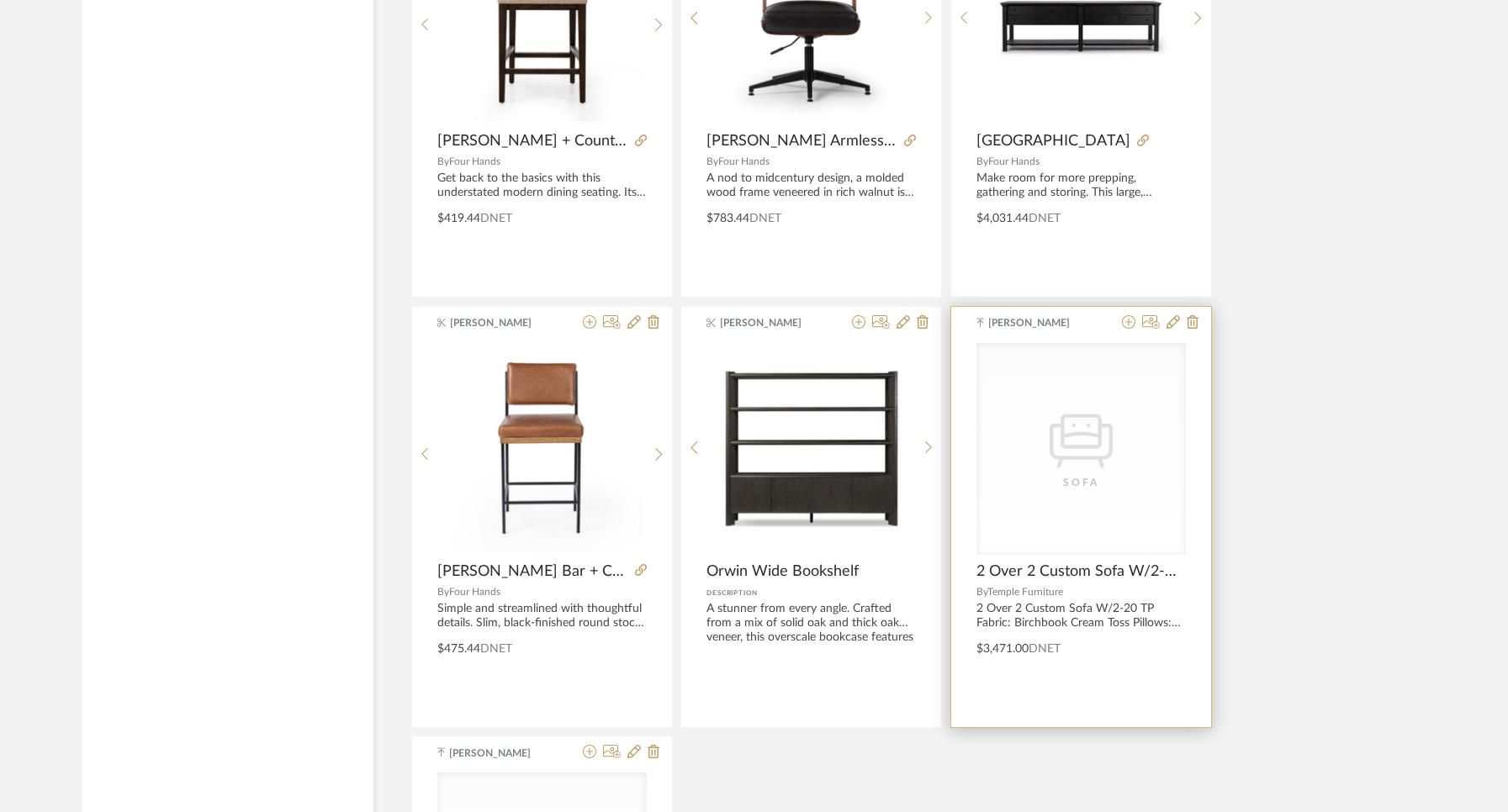
click at [1162, 440] on div "CategoryIconSeating Created with Sketch. Sofa" at bounding box center [1081, 448] width 209 height 212
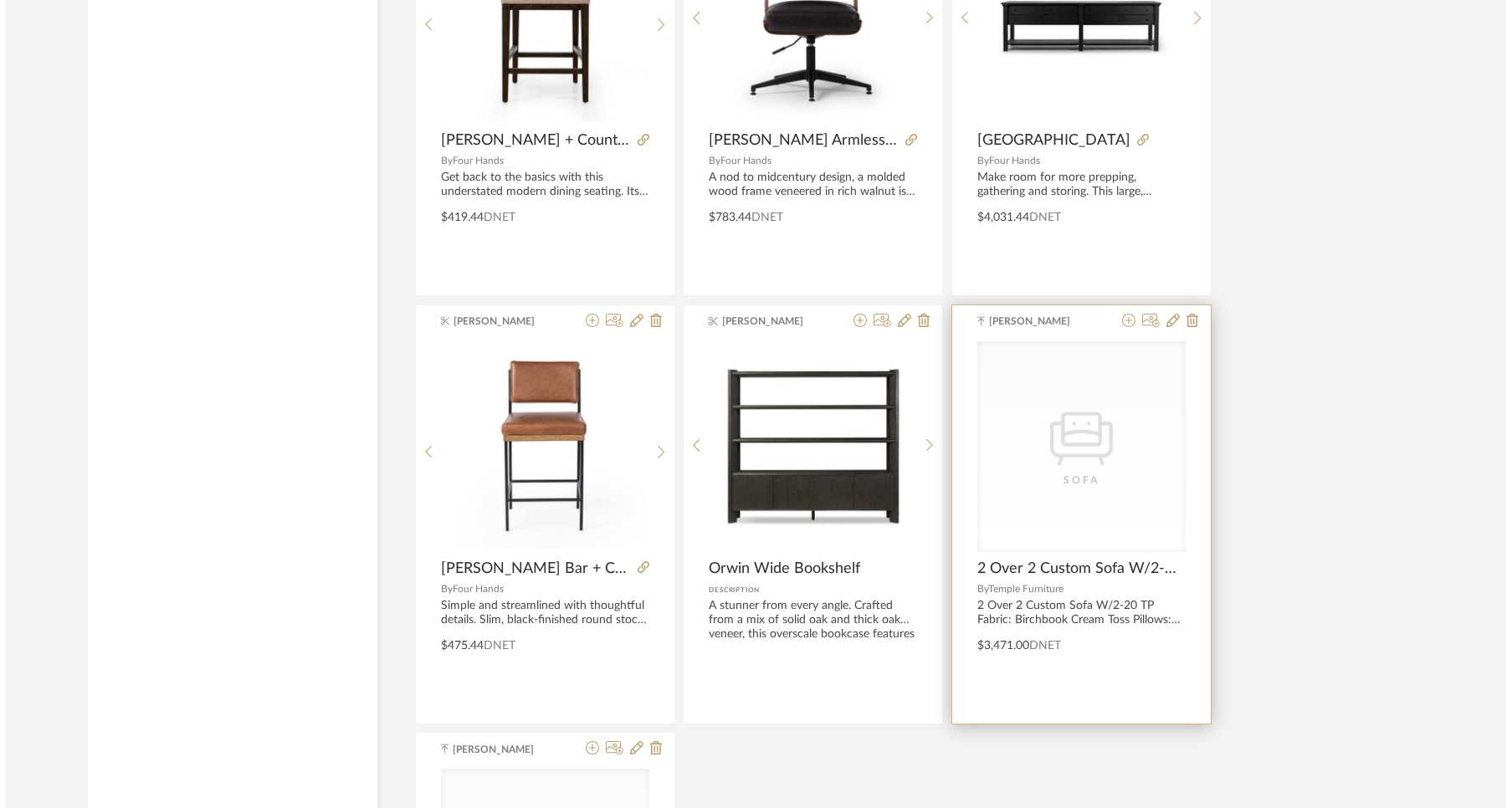
scroll to position [0, 0]
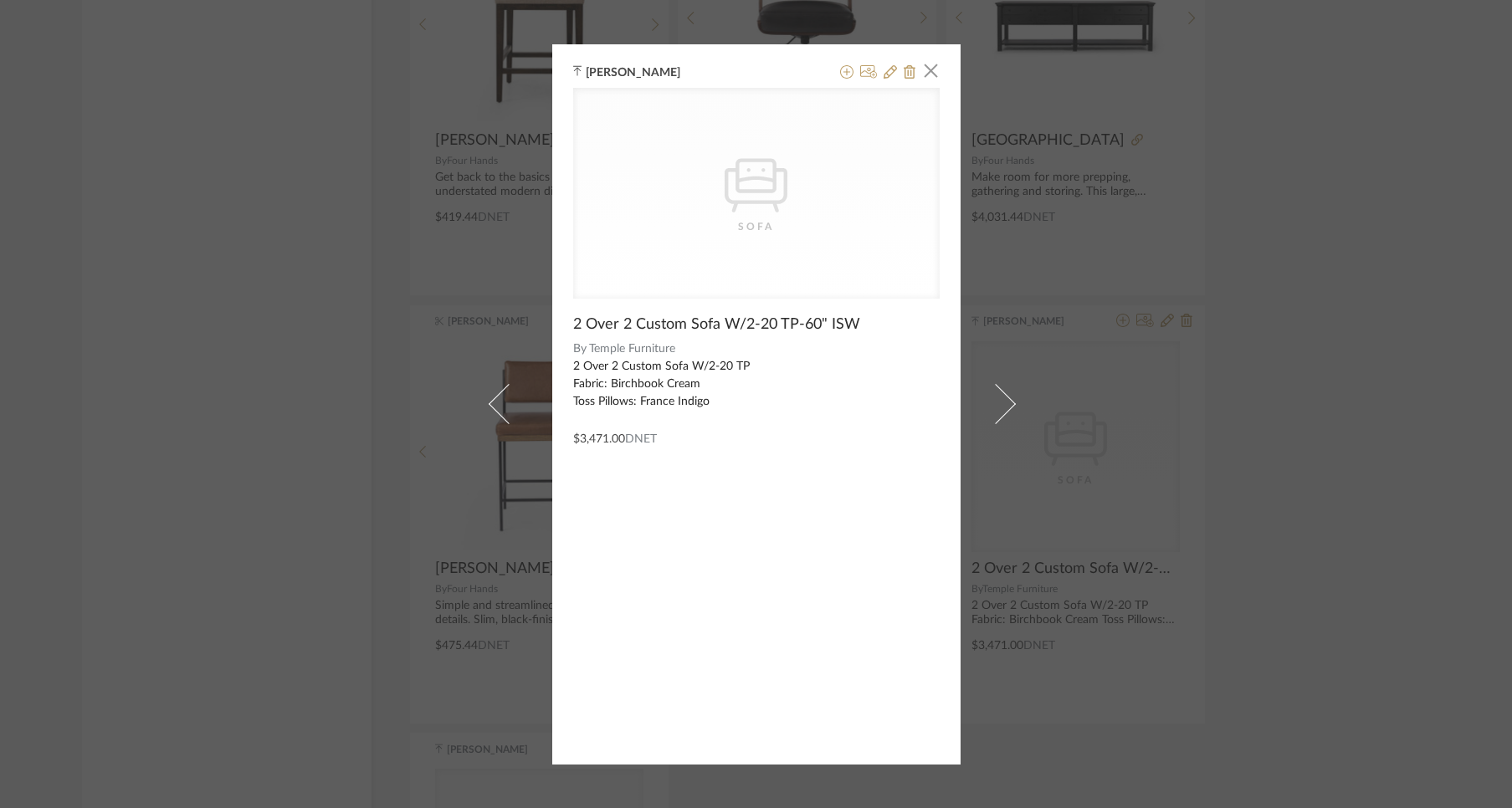
click at [848, 254] on div "CategoryIconSeating Created with Sketch. Sofa" at bounding box center [756, 193] width 366 height 211
click at [1356, 318] on div "Ann Kottler × CategoryIconSeating Created with Sketch. Sofa 2 Over 2 Custom Sof…" at bounding box center [756, 404] width 1512 height 808
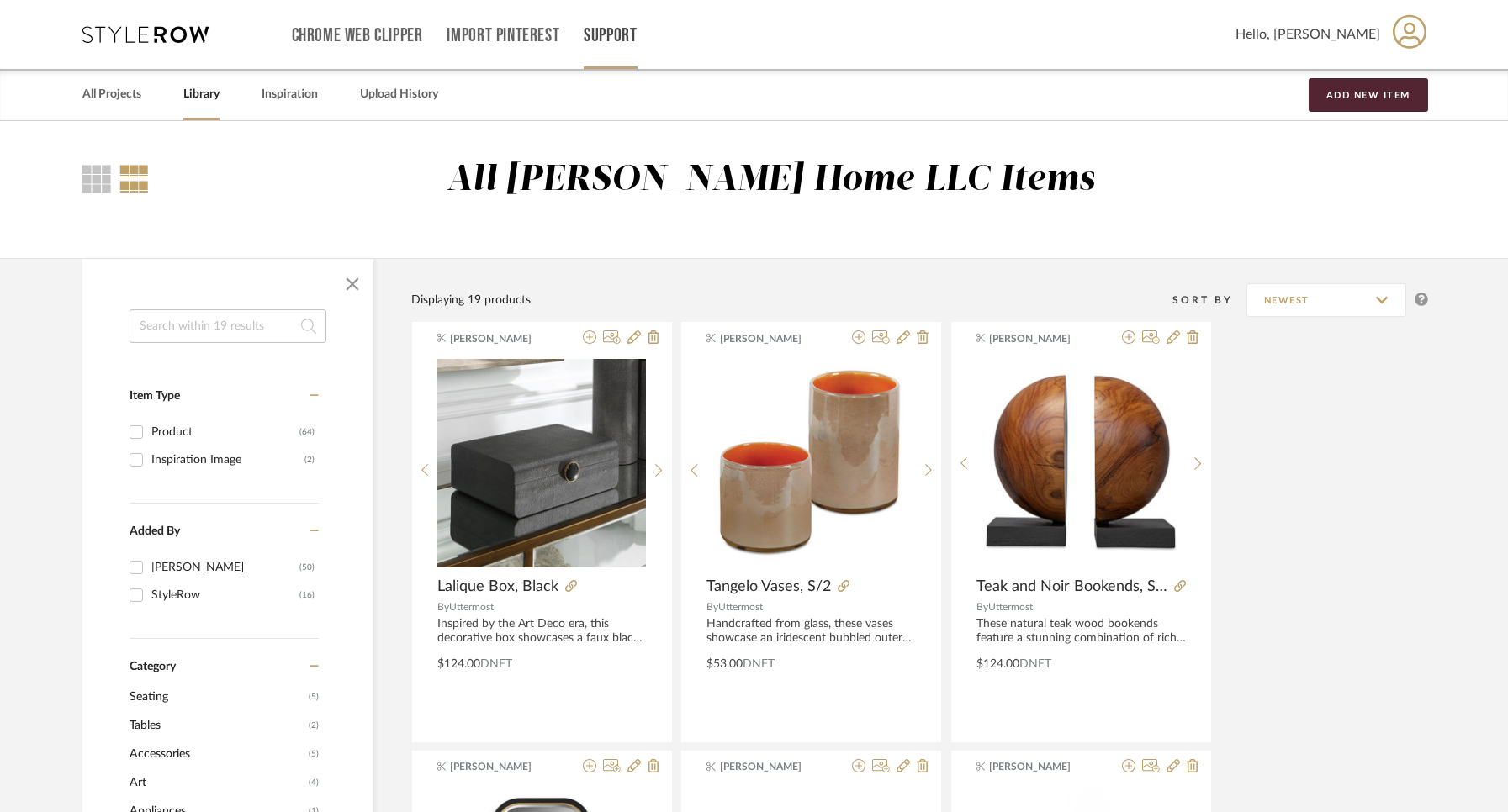
click at [590, 33] on link "Support" at bounding box center [609, 35] width 53 height 15
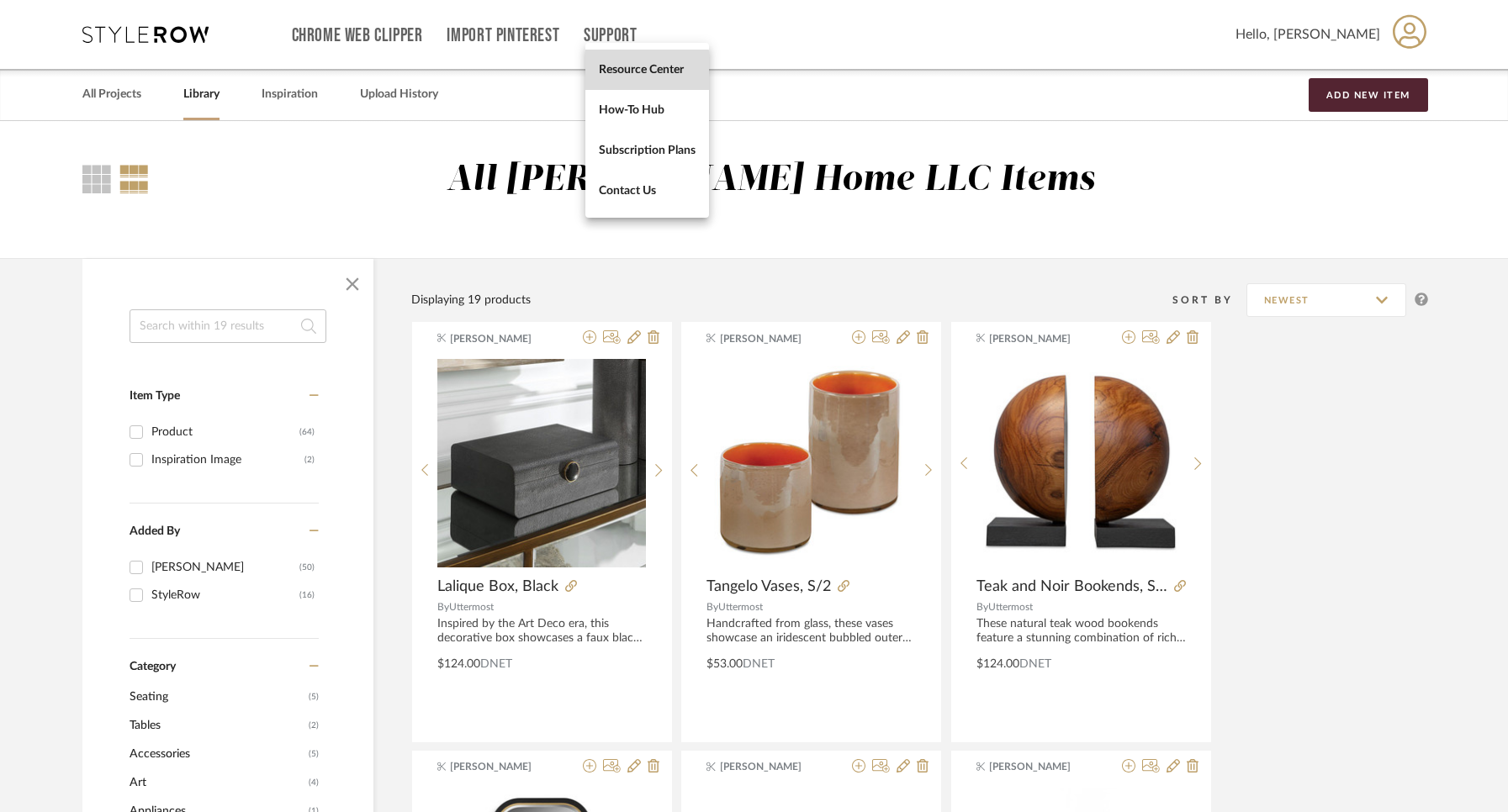
click at [630, 77] on link "Resource Center" at bounding box center [646, 69] width 124 height 41
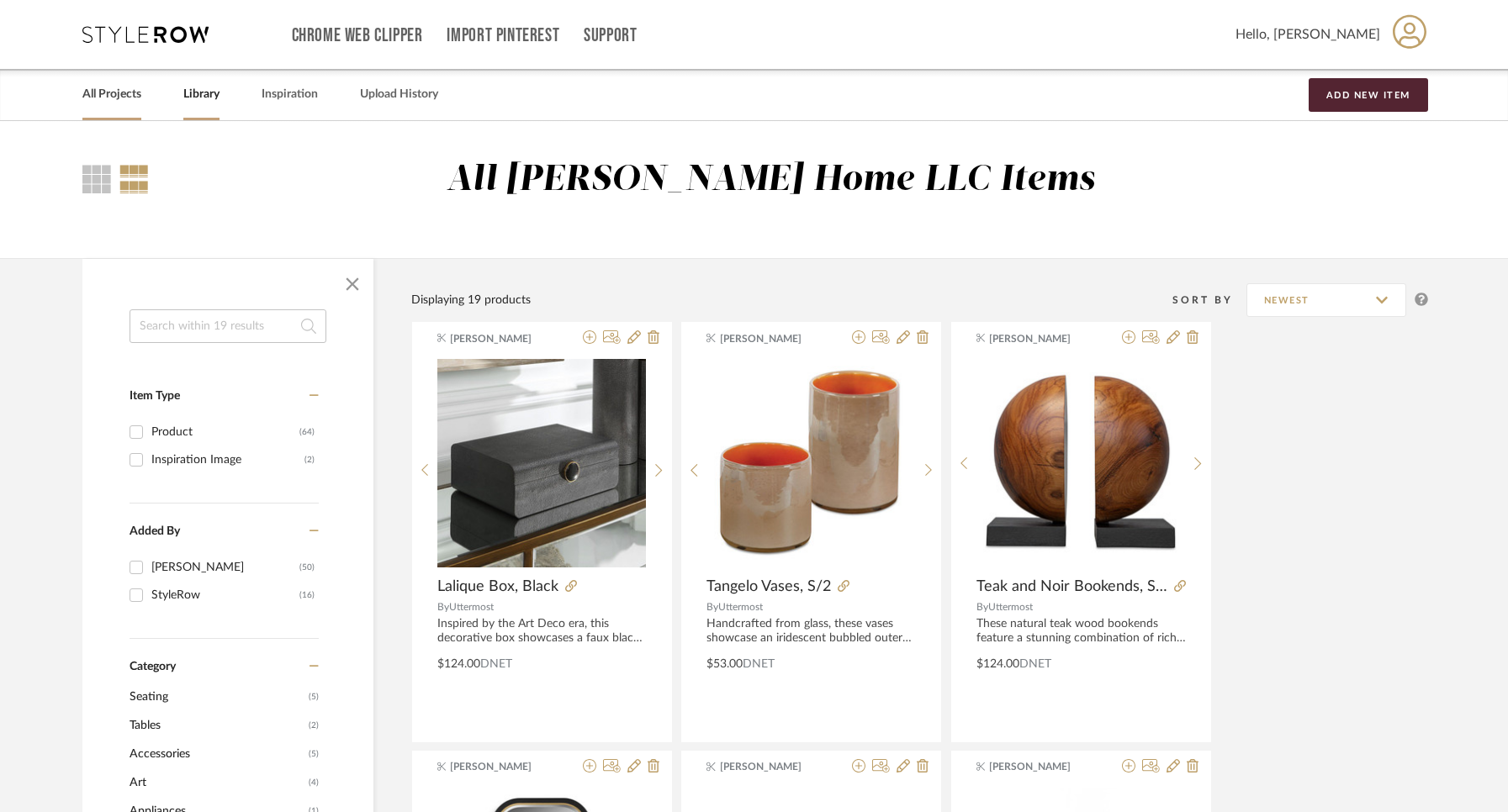
click at [120, 97] on link "All Projects" at bounding box center [111, 94] width 59 height 22
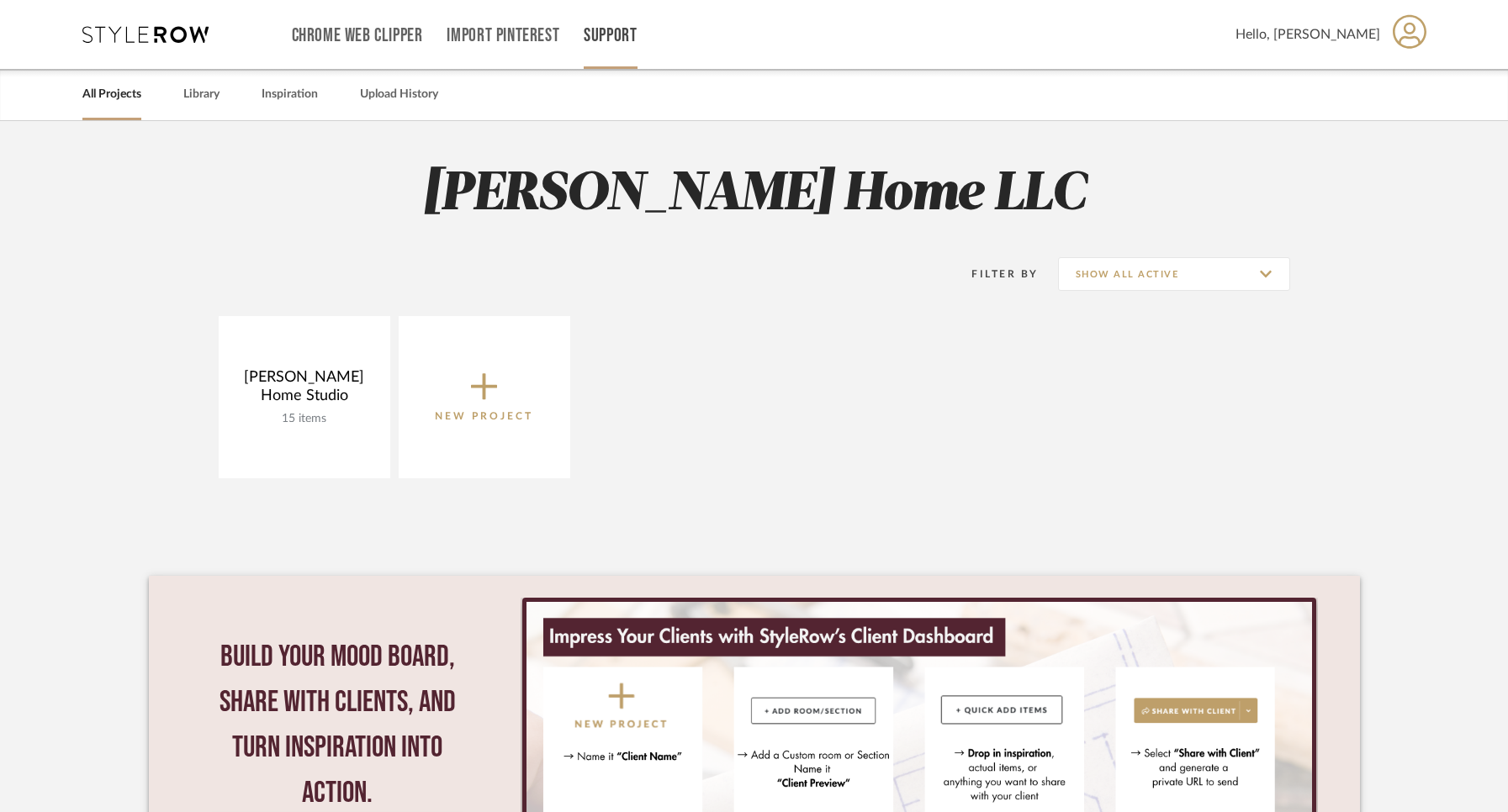
click at [605, 31] on link "Support" at bounding box center [609, 35] width 53 height 15
click at [630, 111] on span "How-To Hub" at bounding box center [647, 110] width 97 height 15
click at [614, 34] on link "Support" at bounding box center [609, 35] width 53 height 15
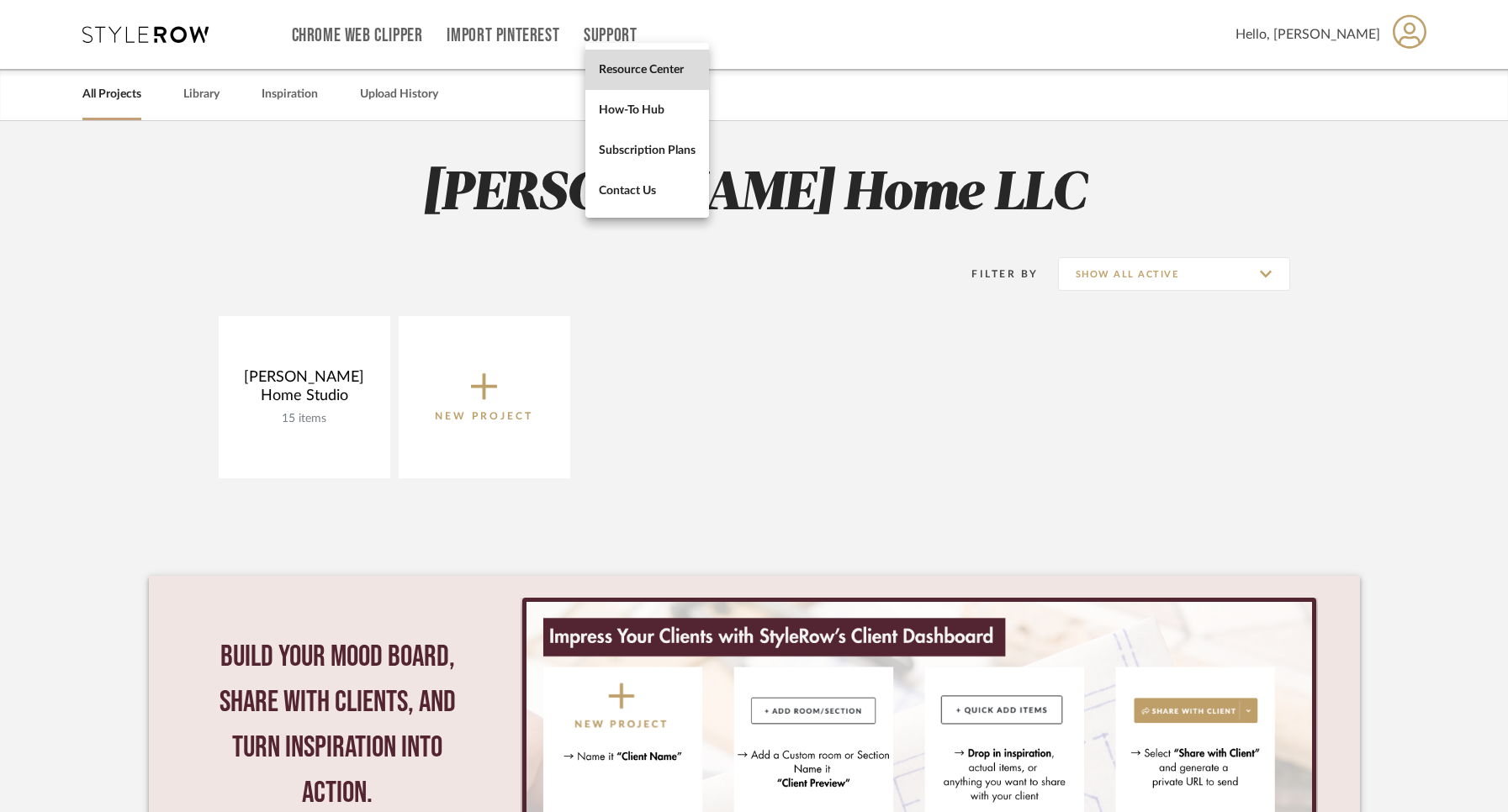
click at [636, 75] on span "Resource Center" at bounding box center [647, 69] width 97 height 15
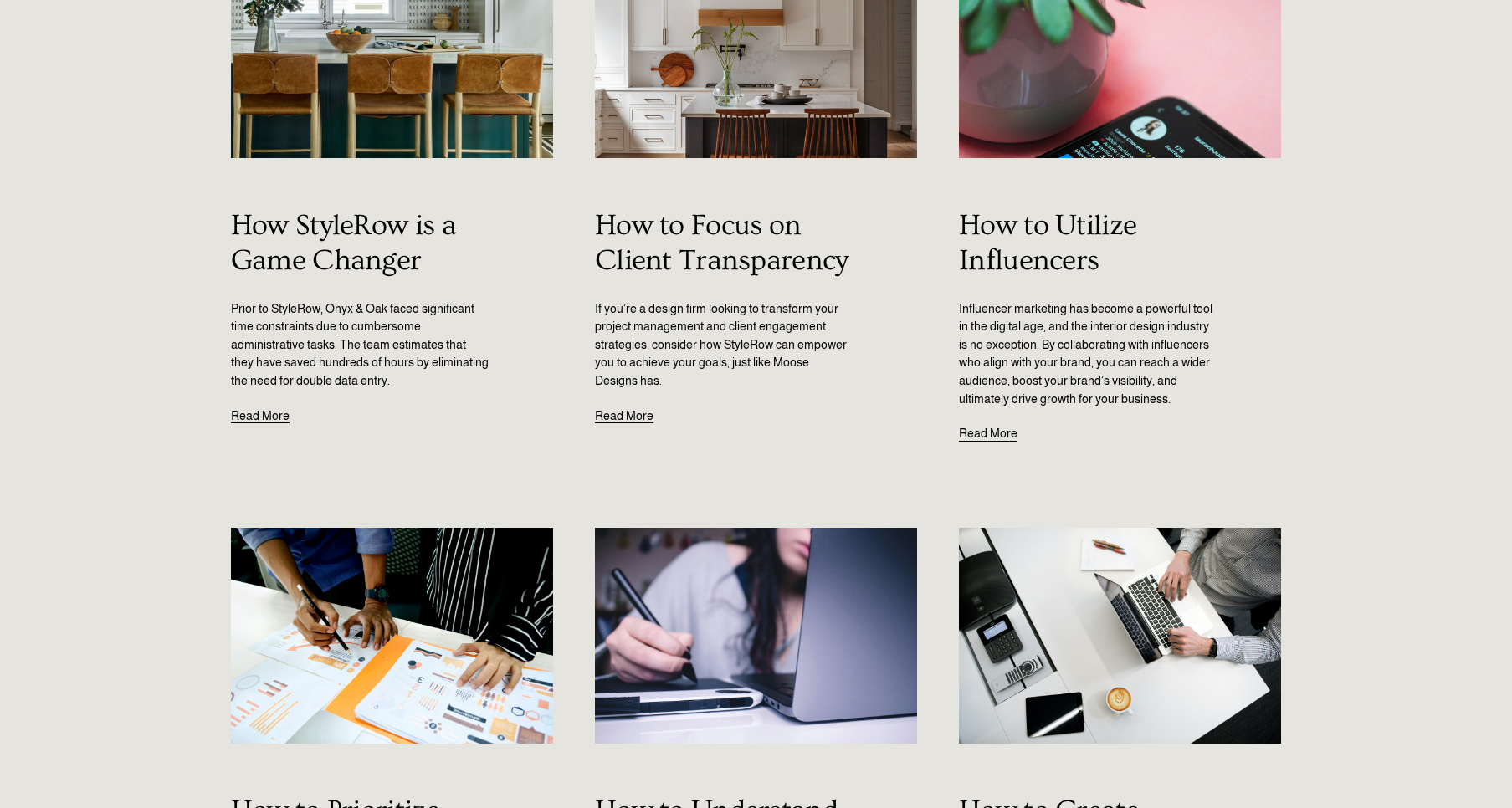
scroll to position [419, 0]
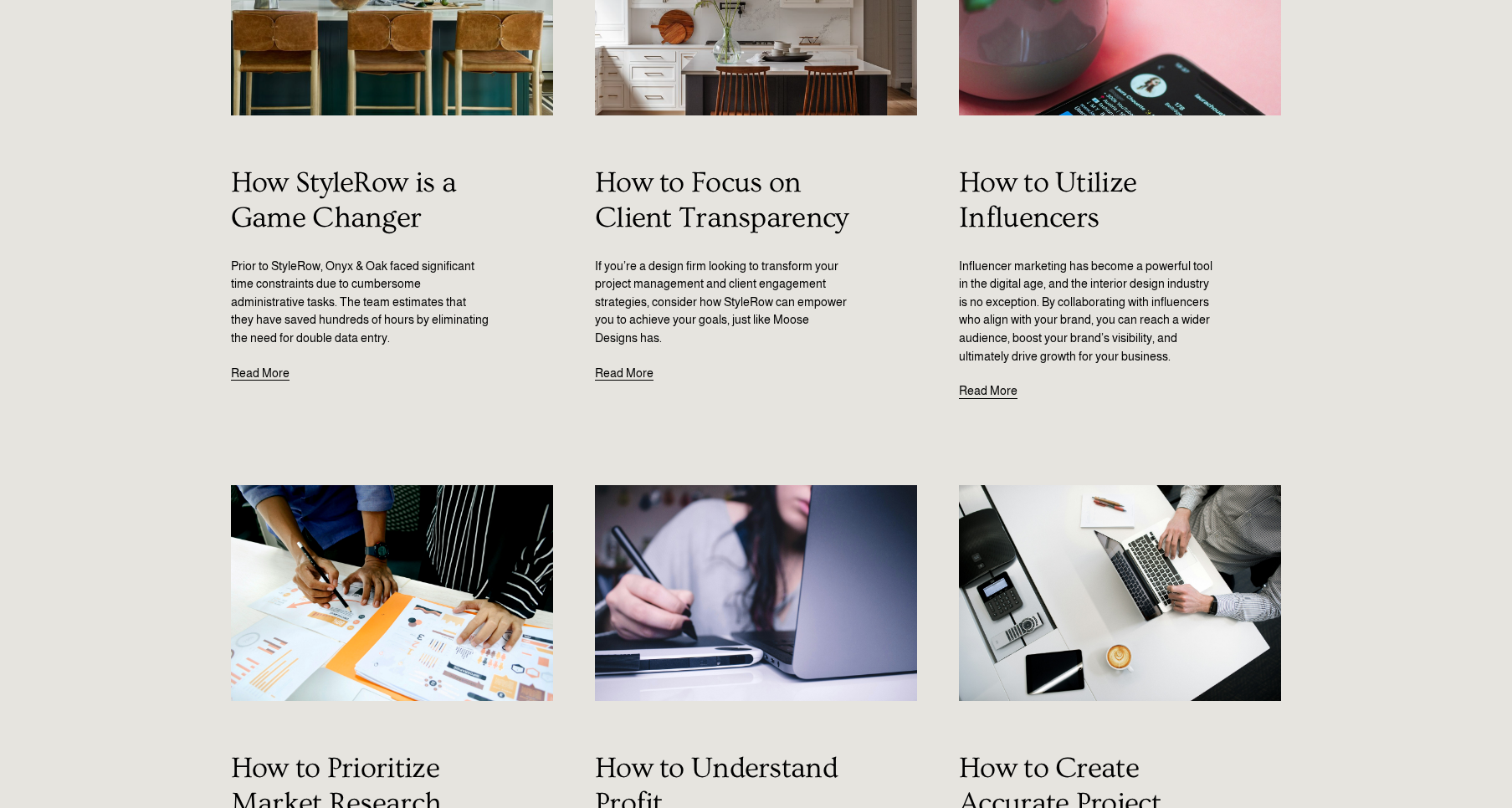
click at [266, 370] on link "Read More" at bounding box center [260, 366] width 58 height 36
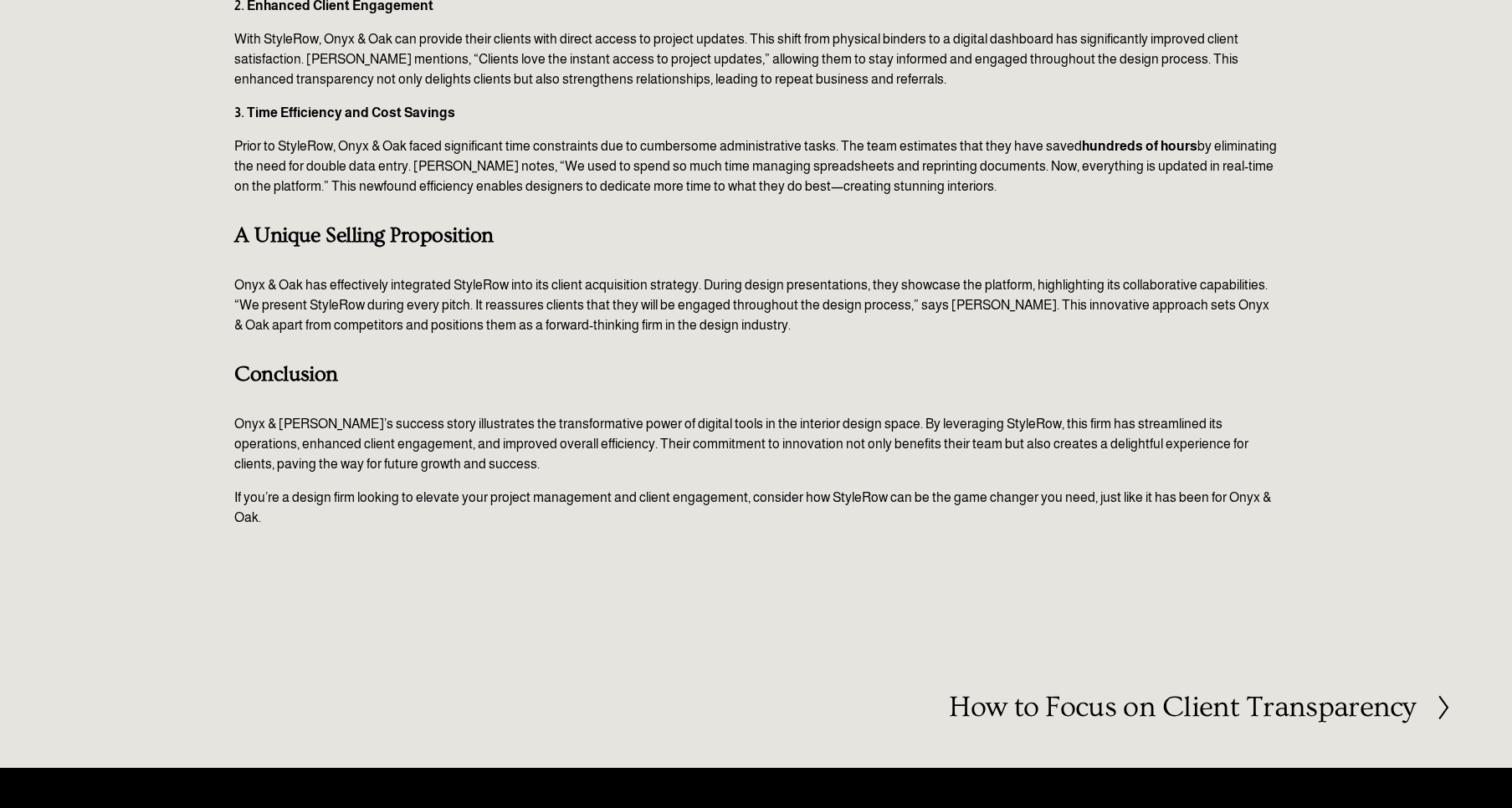
scroll to position [989, 0]
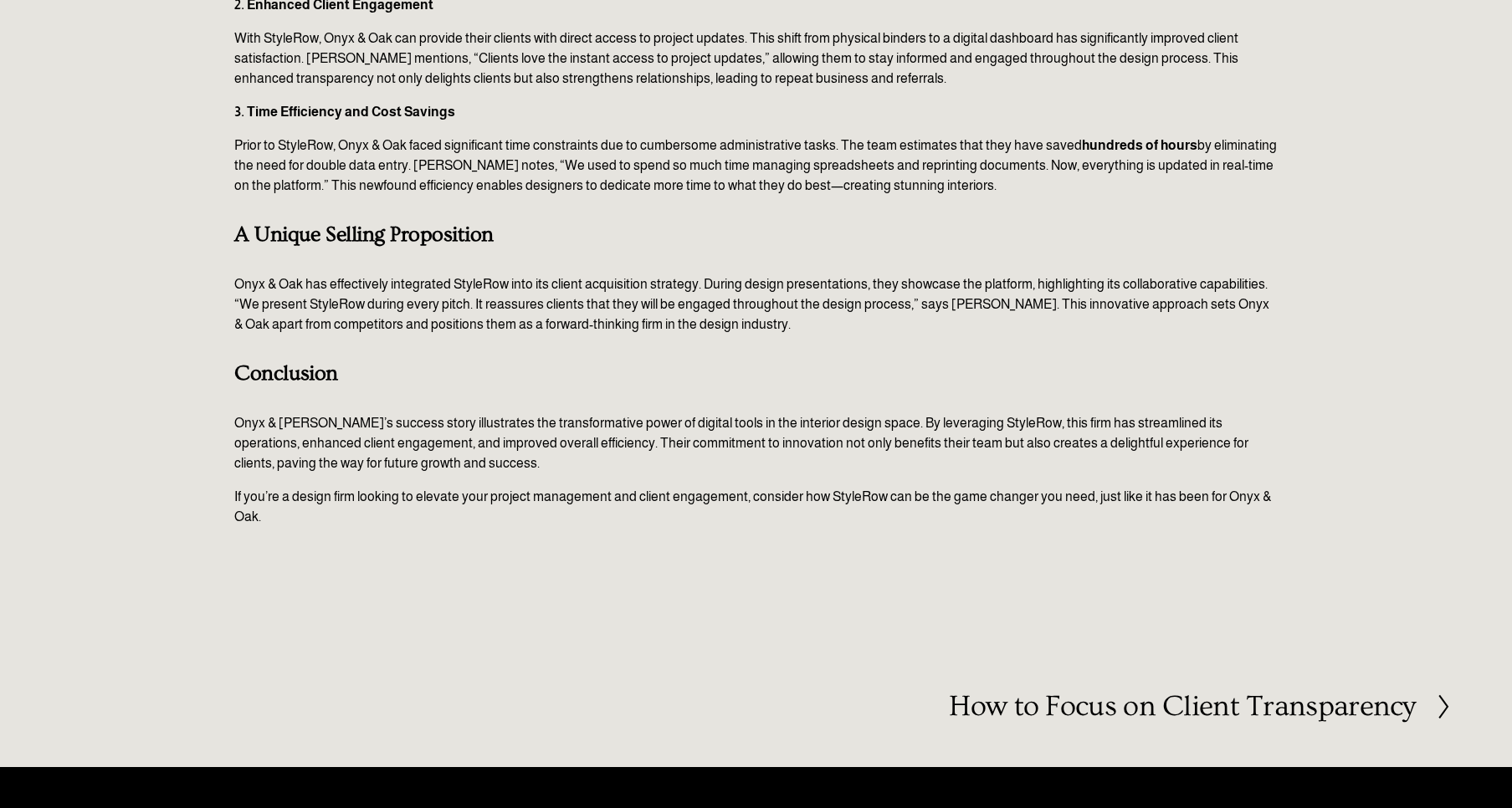
click at [1270, 692] on h2 "How to Focus on Client Transparency" at bounding box center [1182, 707] width 466 height 29
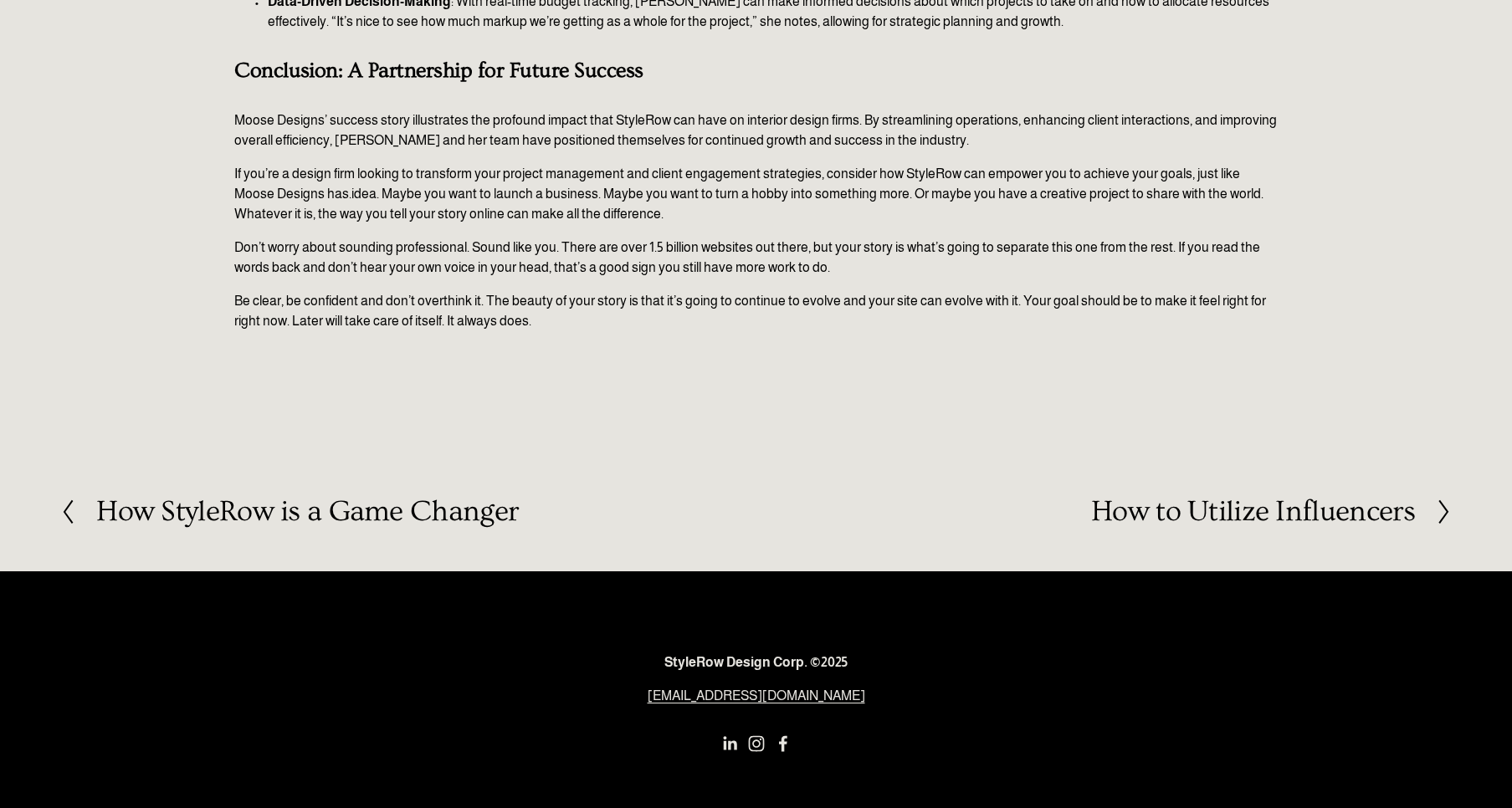
scroll to position [1497, 0]
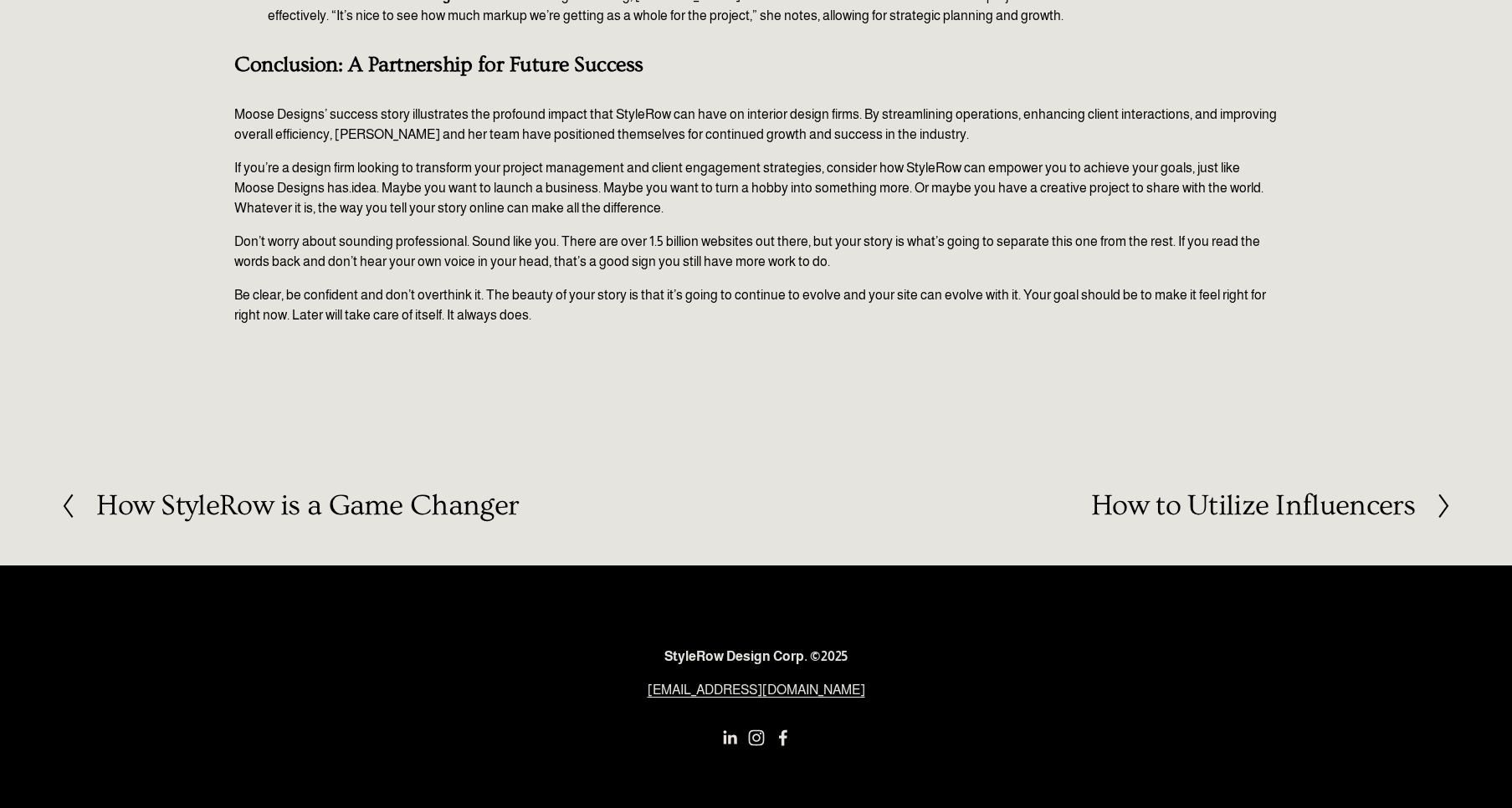
click at [1252, 500] on h2 "How to Utilize Influencers" at bounding box center [1253, 505] width 325 height 29
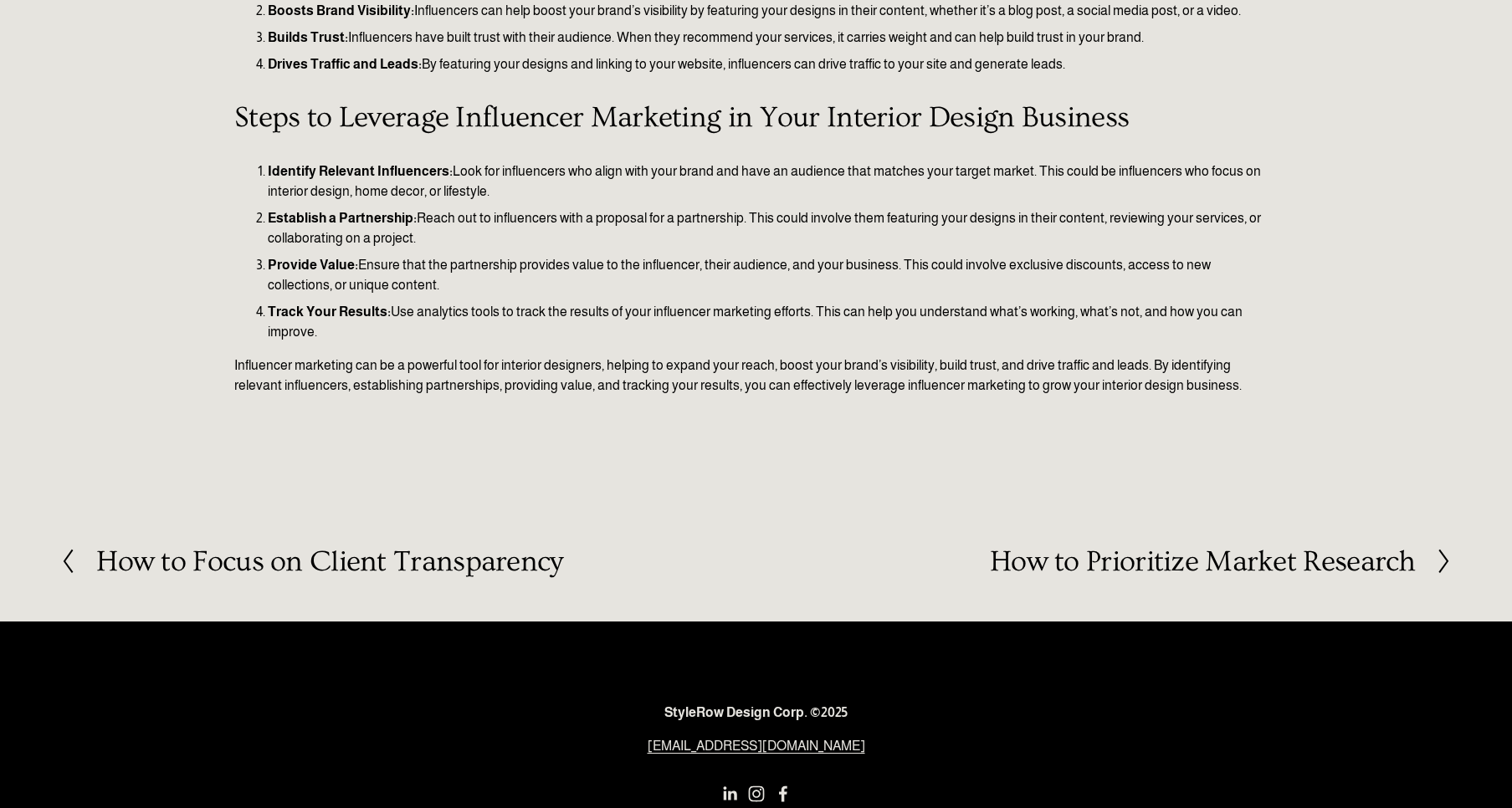
scroll to position [566, 0]
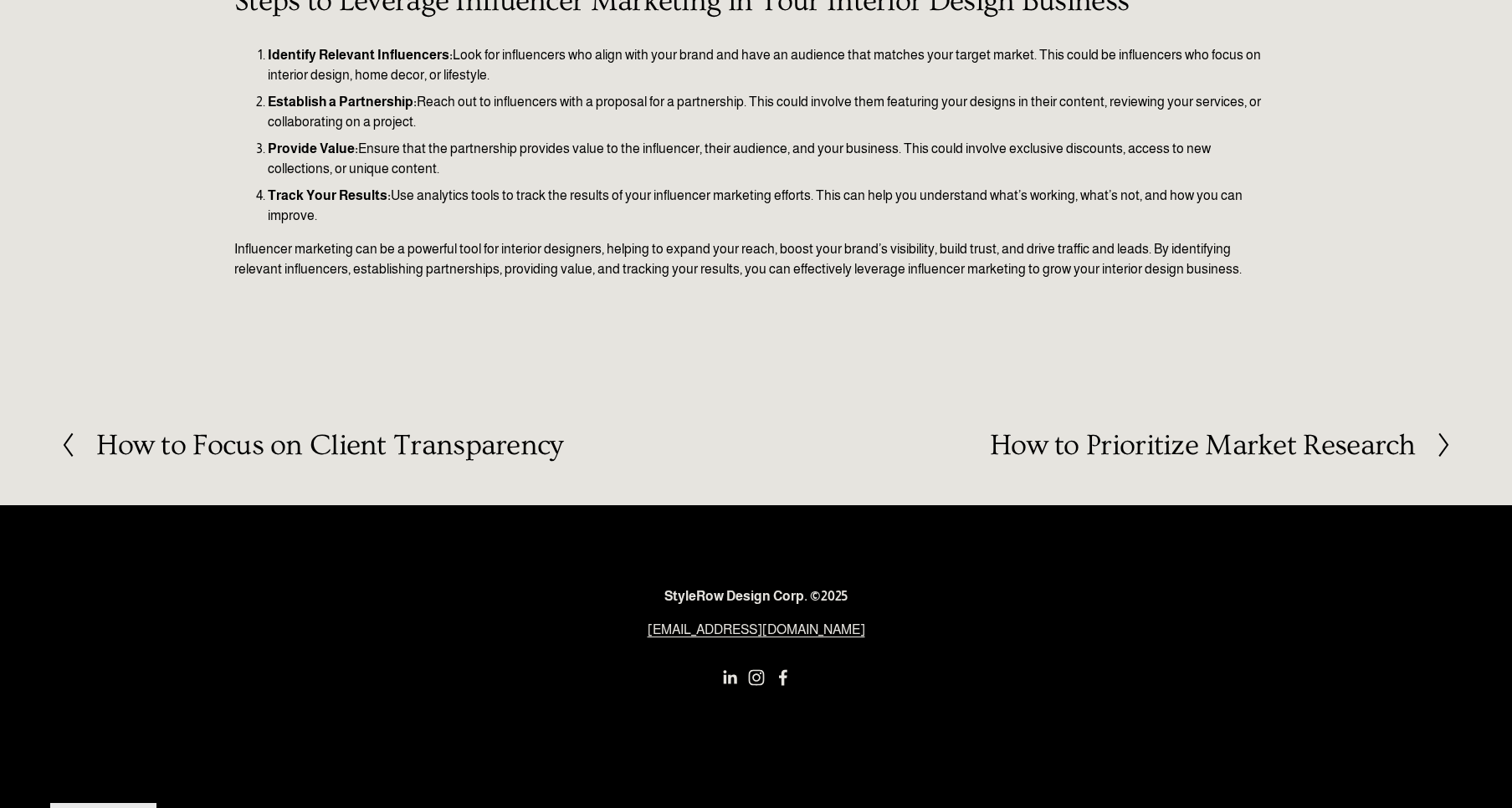
click at [1200, 431] on h2 "How to Prioritize Market Research" at bounding box center [1202, 445] width 425 height 29
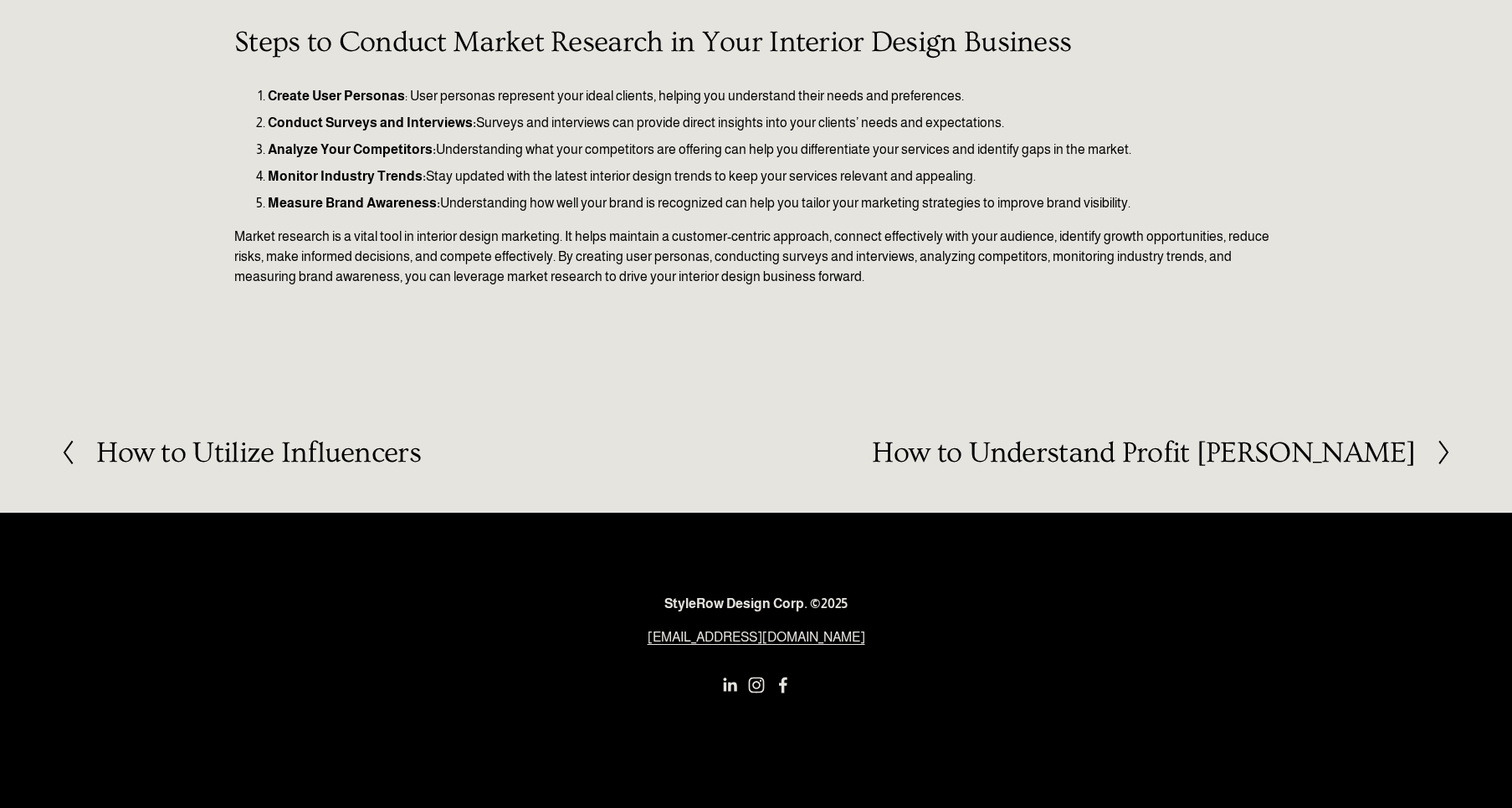
scroll to position [585, 0]
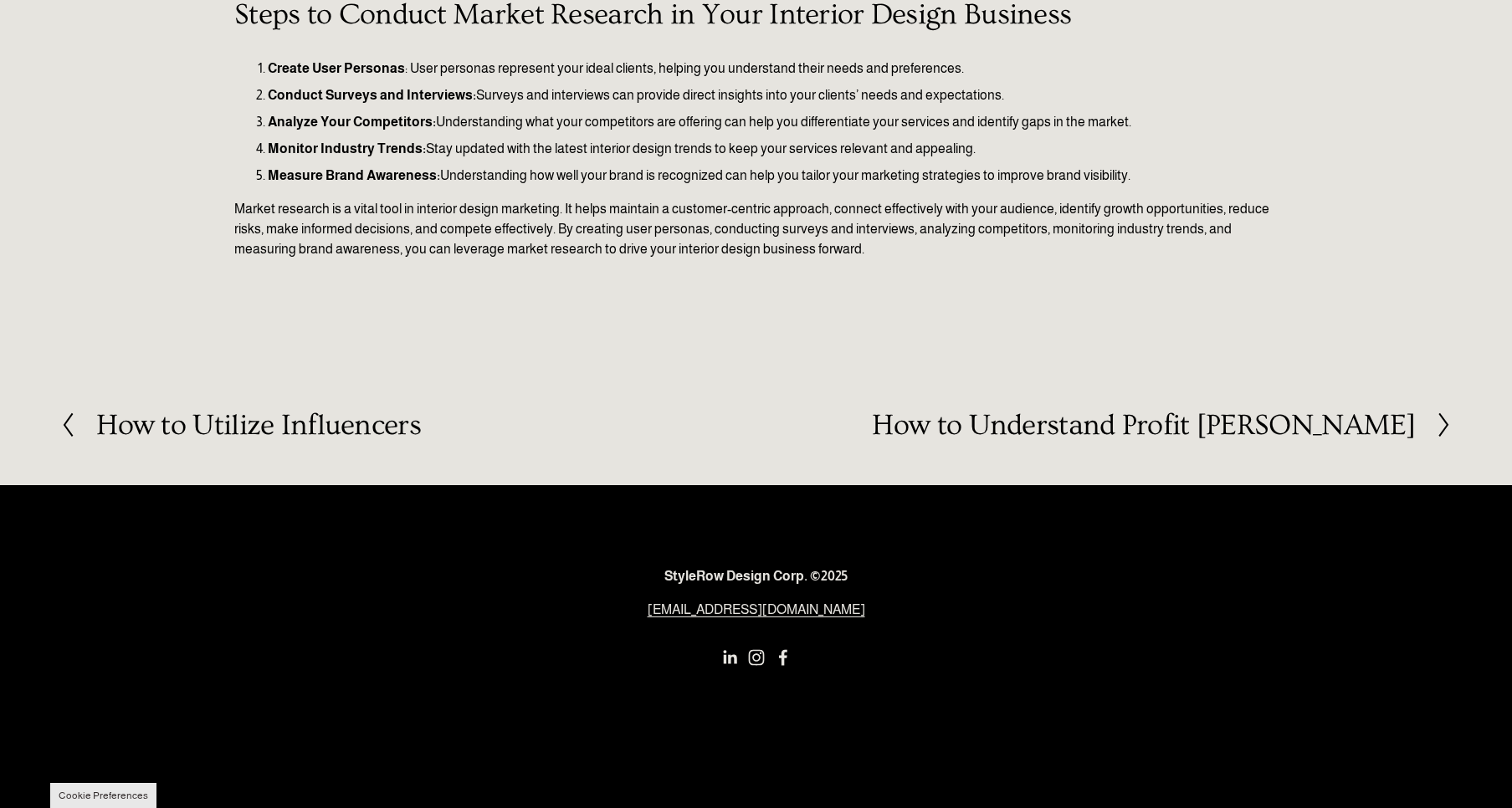
click at [1203, 418] on h2 "How to Understand Profit Margins" at bounding box center [1143, 425] width 543 height 29
